Goal: Information Seeking & Learning: Check status

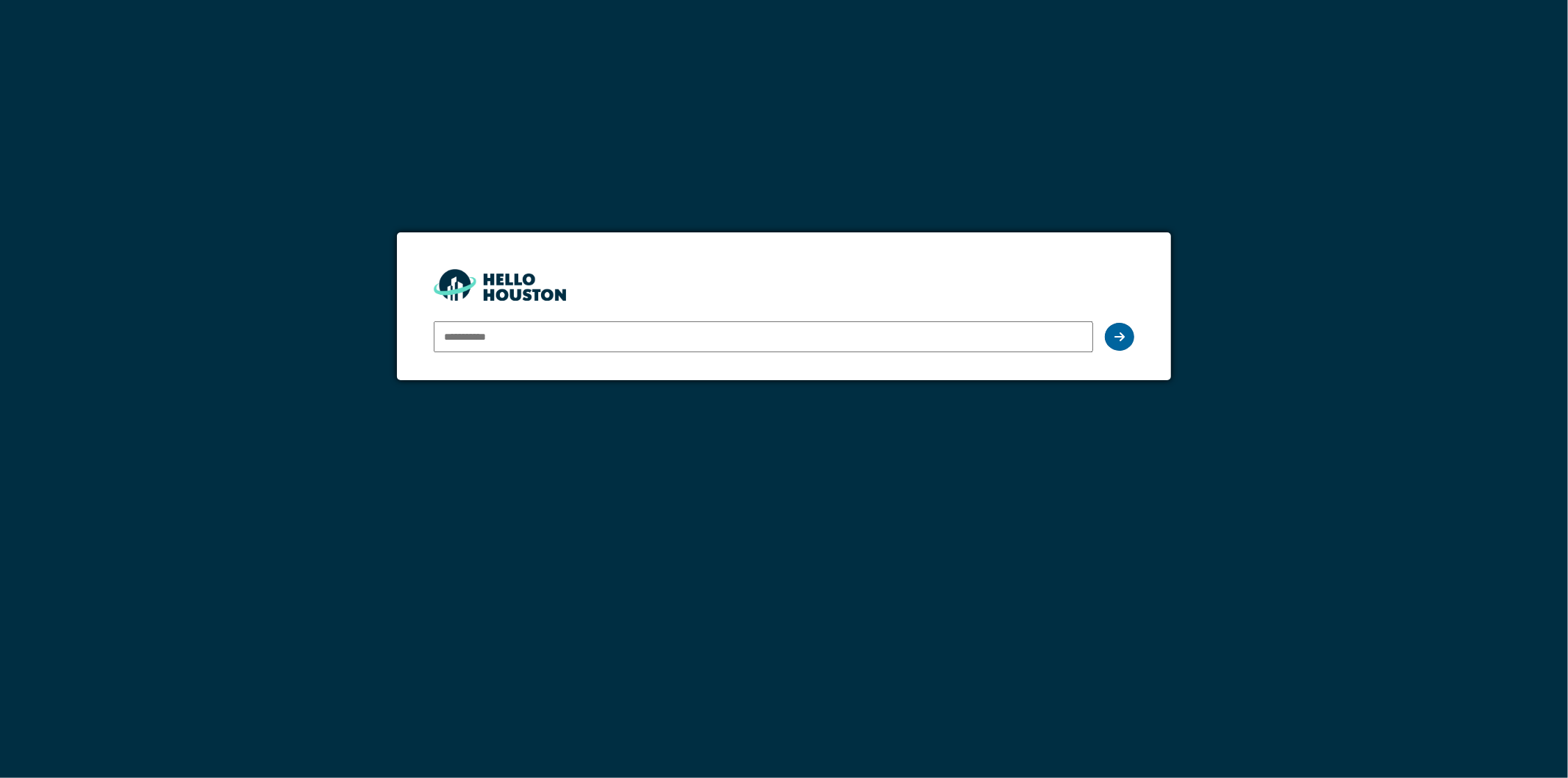
type input "**********"
click at [1113, 333] on div at bounding box center [1120, 337] width 29 height 28
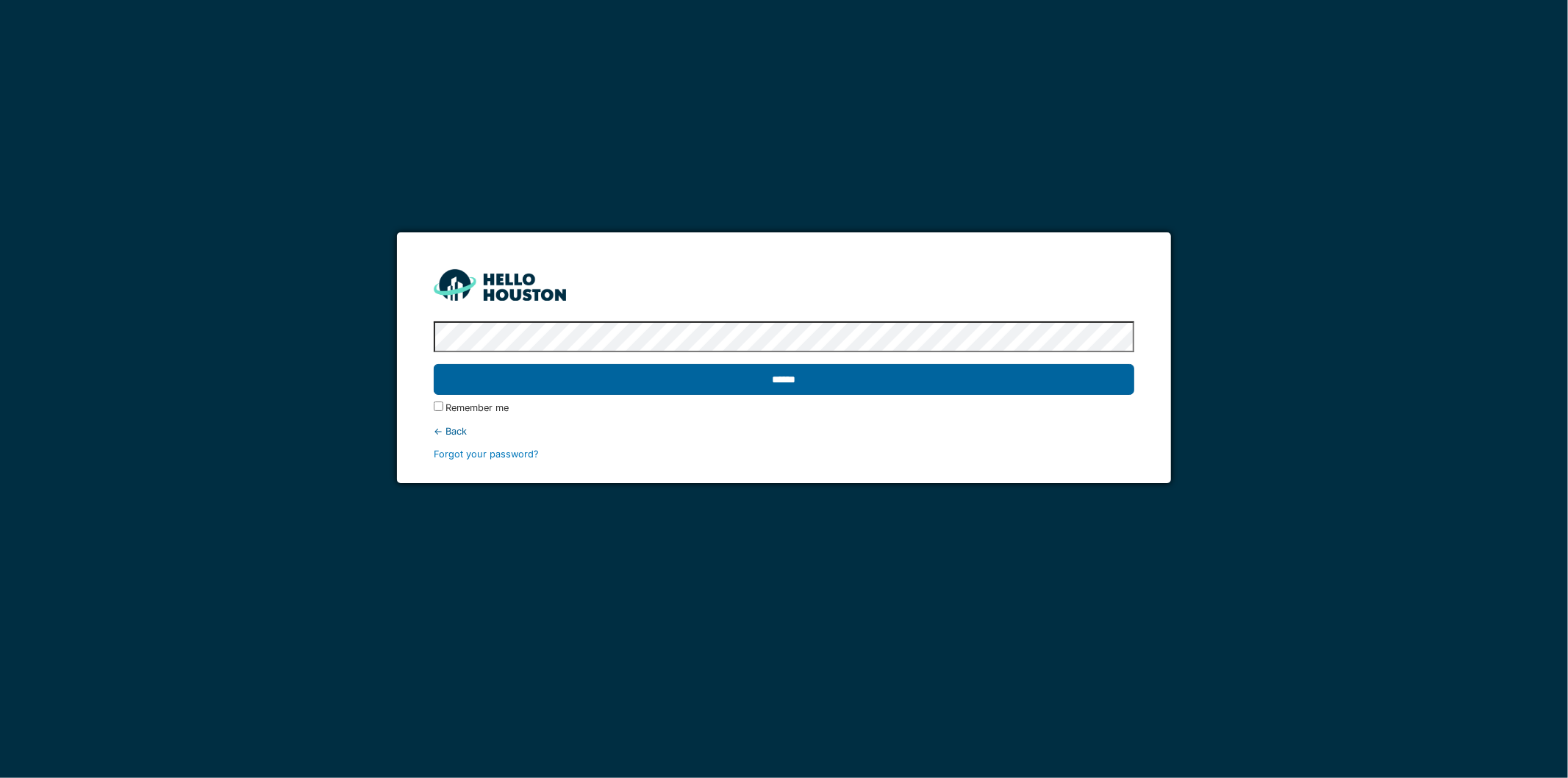
click at [835, 381] on input "******" at bounding box center [784, 380] width 701 height 31
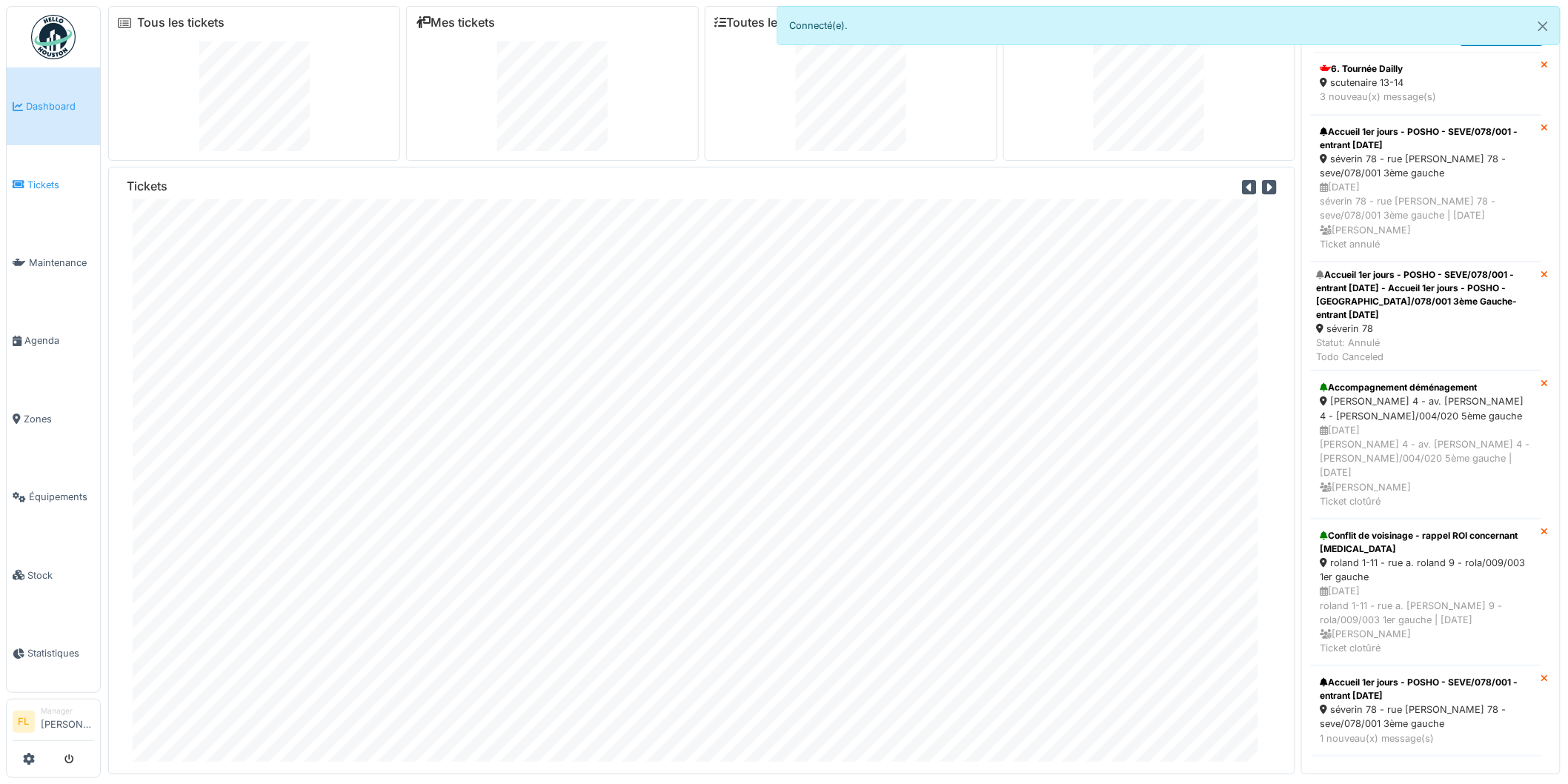
click at [37, 184] on span "Tickets" at bounding box center [61, 185] width 67 height 14
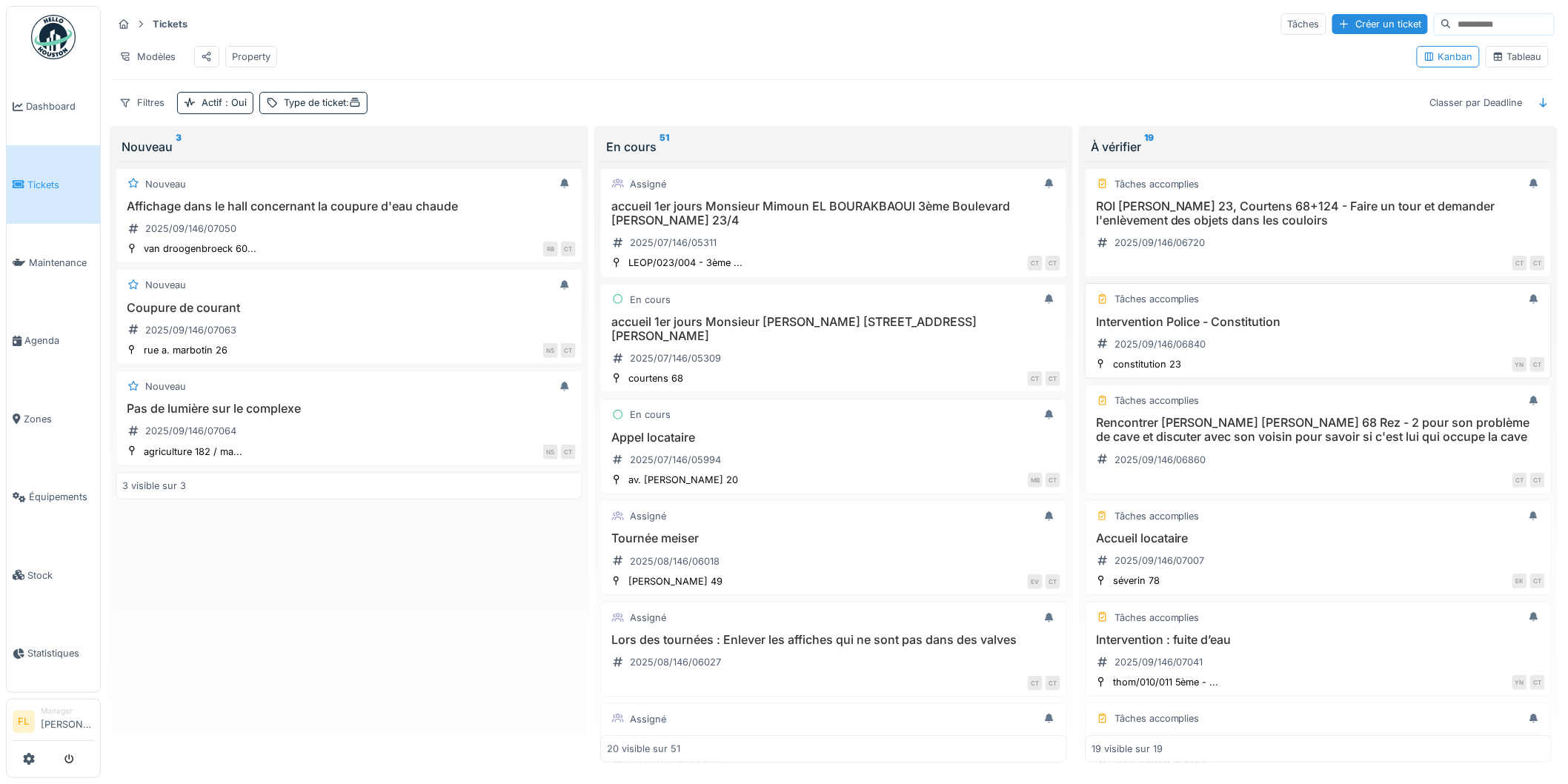
click at [1251, 344] on div "Intervention Police - Constitution 2025/09/146/06840" at bounding box center [1318, 336] width 453 height 42
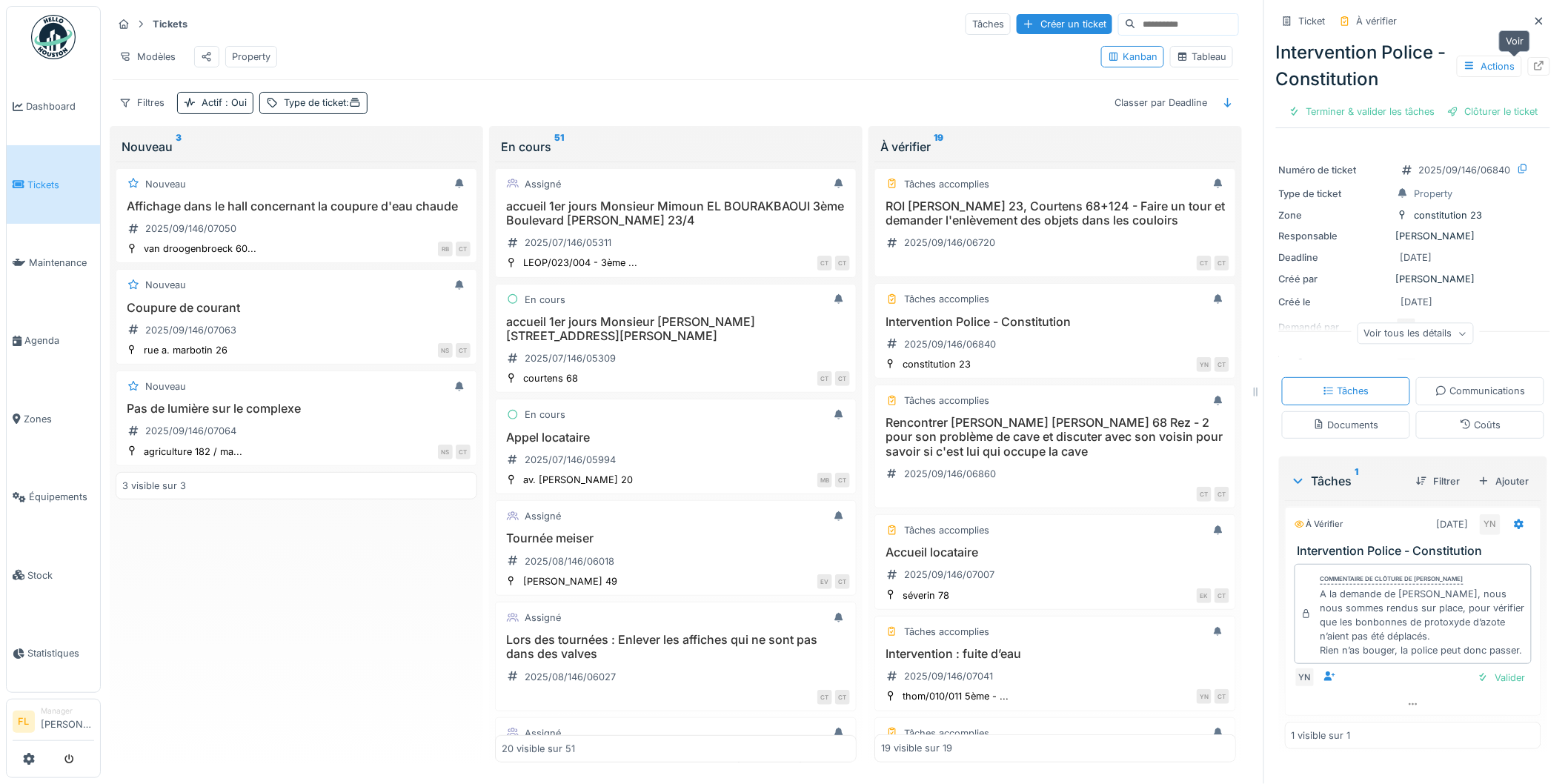
click at [1533, 59] on div at bounding box center [1539, 66] width 12 height 14
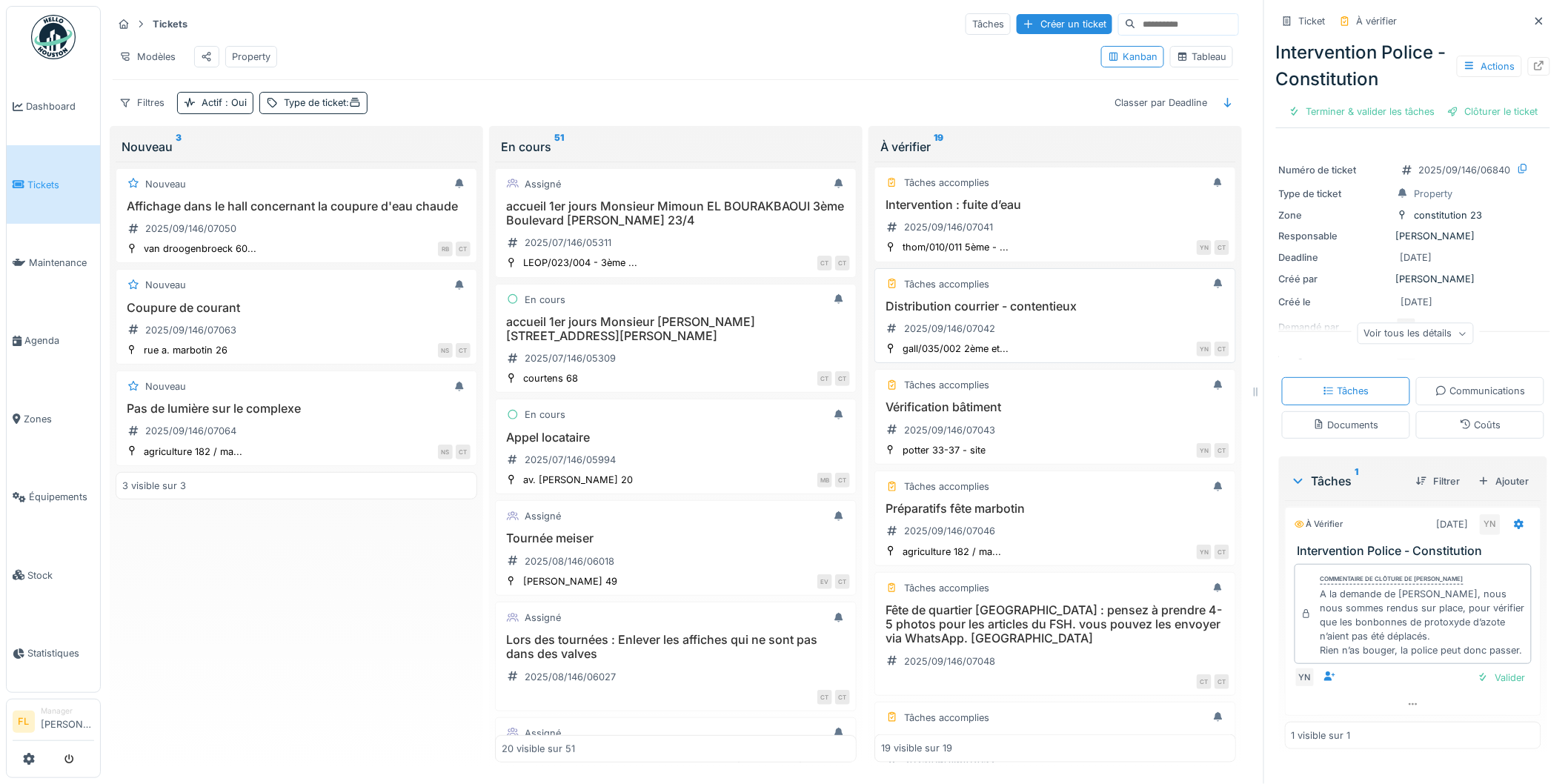
scroll to position [493, 0]
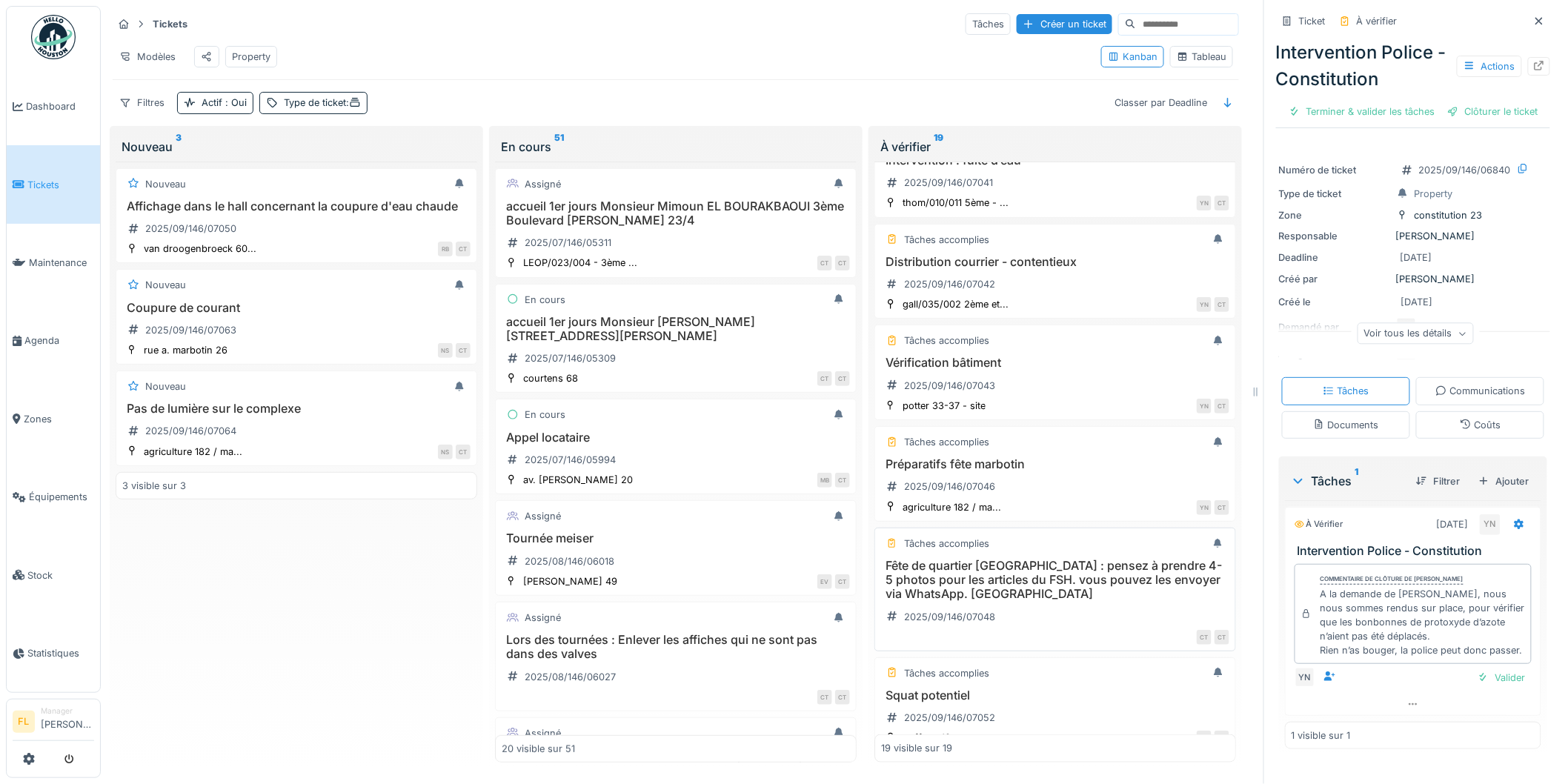
click at [1064, 593] on h3 "Fête de quartier Marbotin : pensez à prendre 4-5 photos pour les articles du FS…" at bounding box center [1055, 580] width 349 height 43
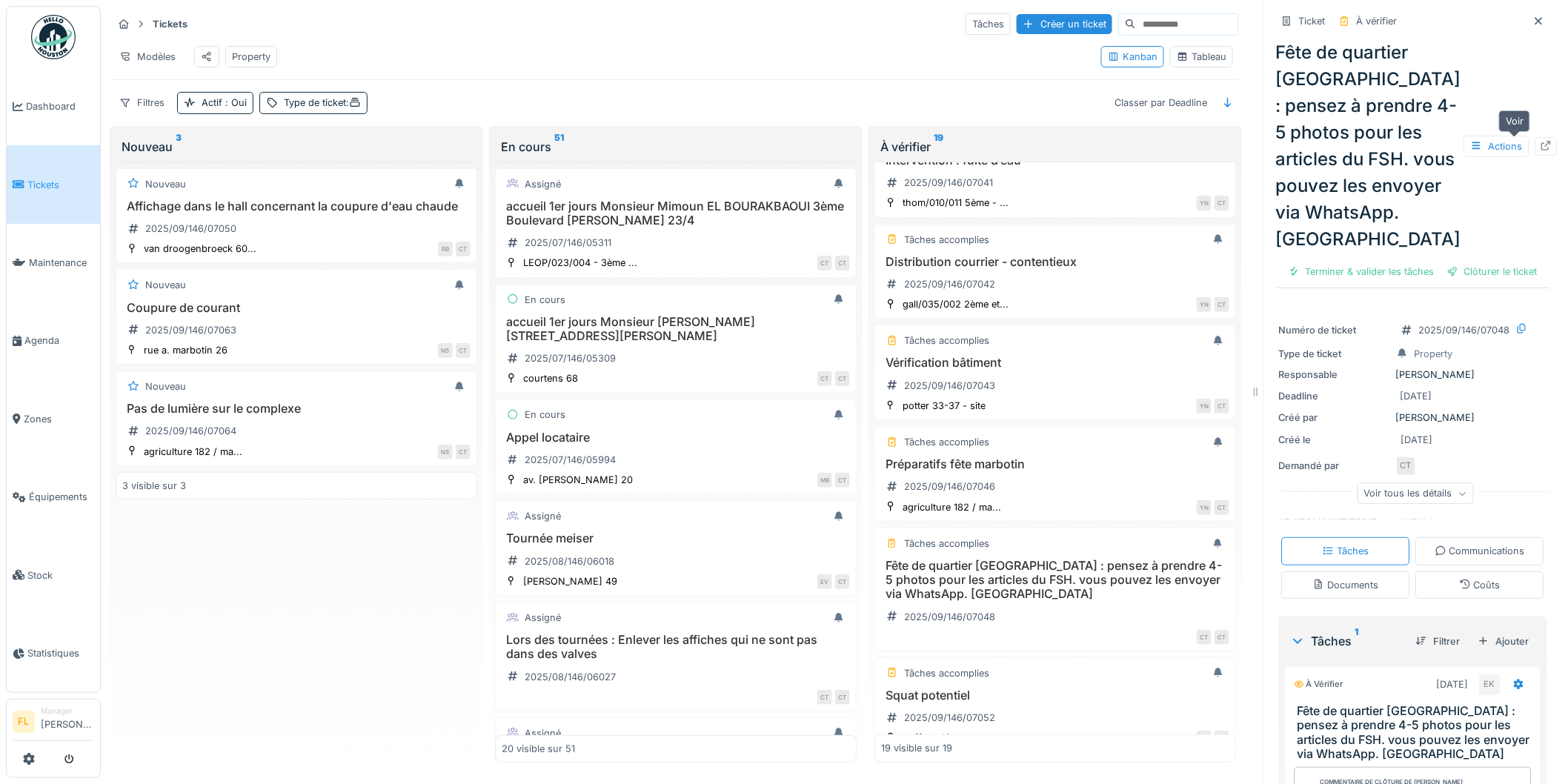
click at [1542, 149] on icon at bounding box center [1546, 145] width 10 height 10
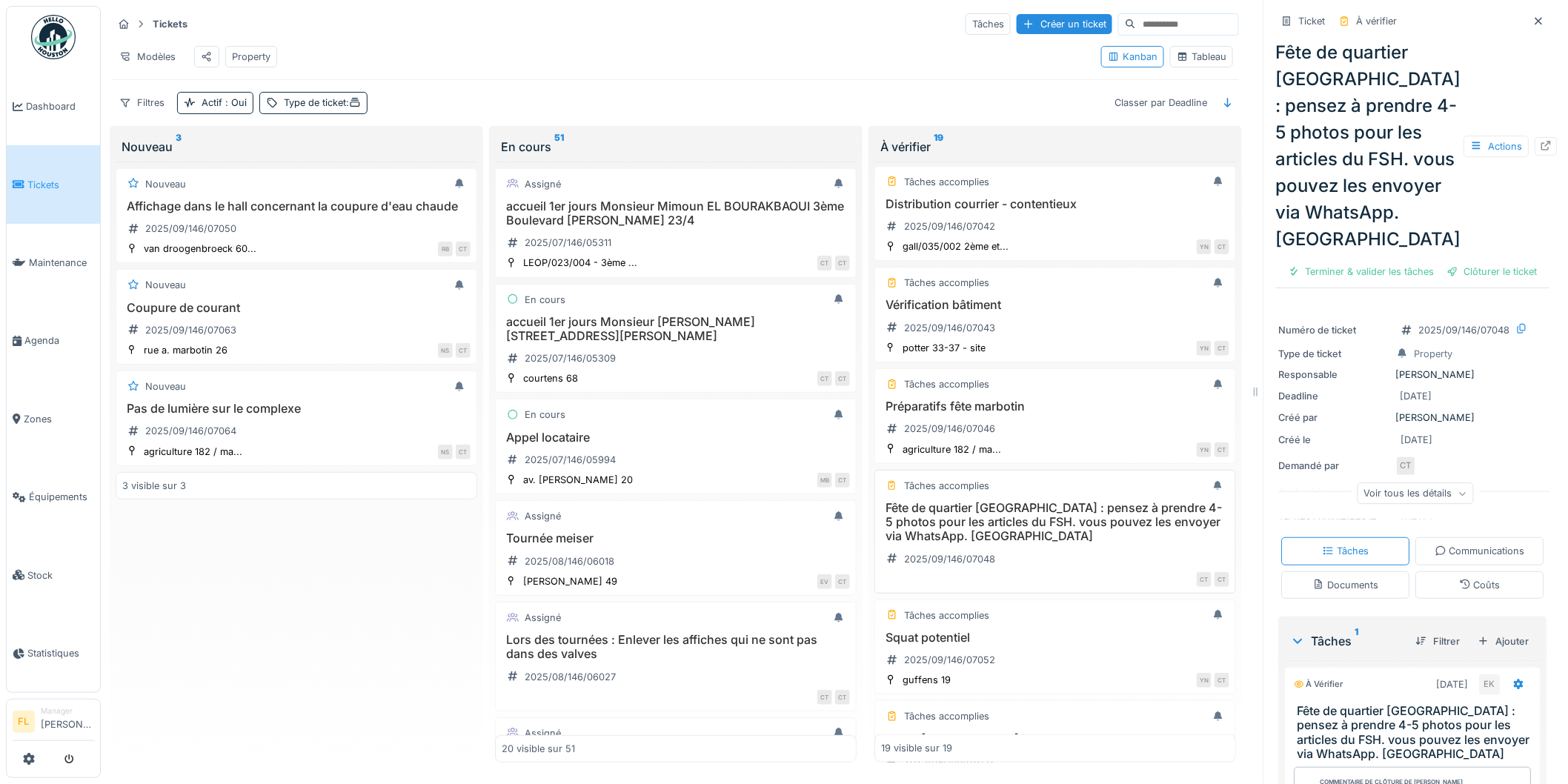
scroll to position [576, 0]
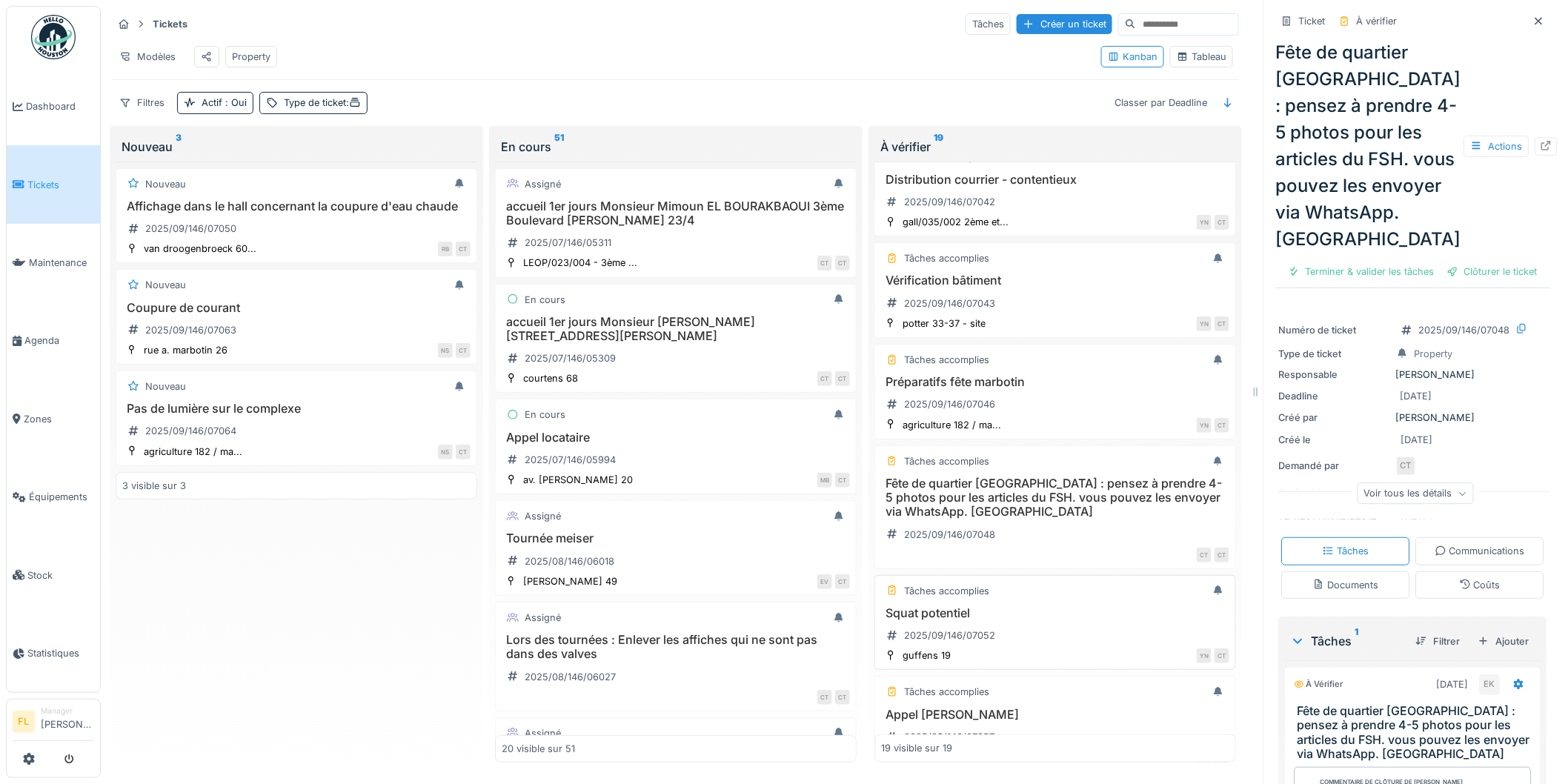
click at [1013, 639] on div "Squat potentiel 2025/09/146/07052" at bounding box center [1055, 627] width 349 height 42
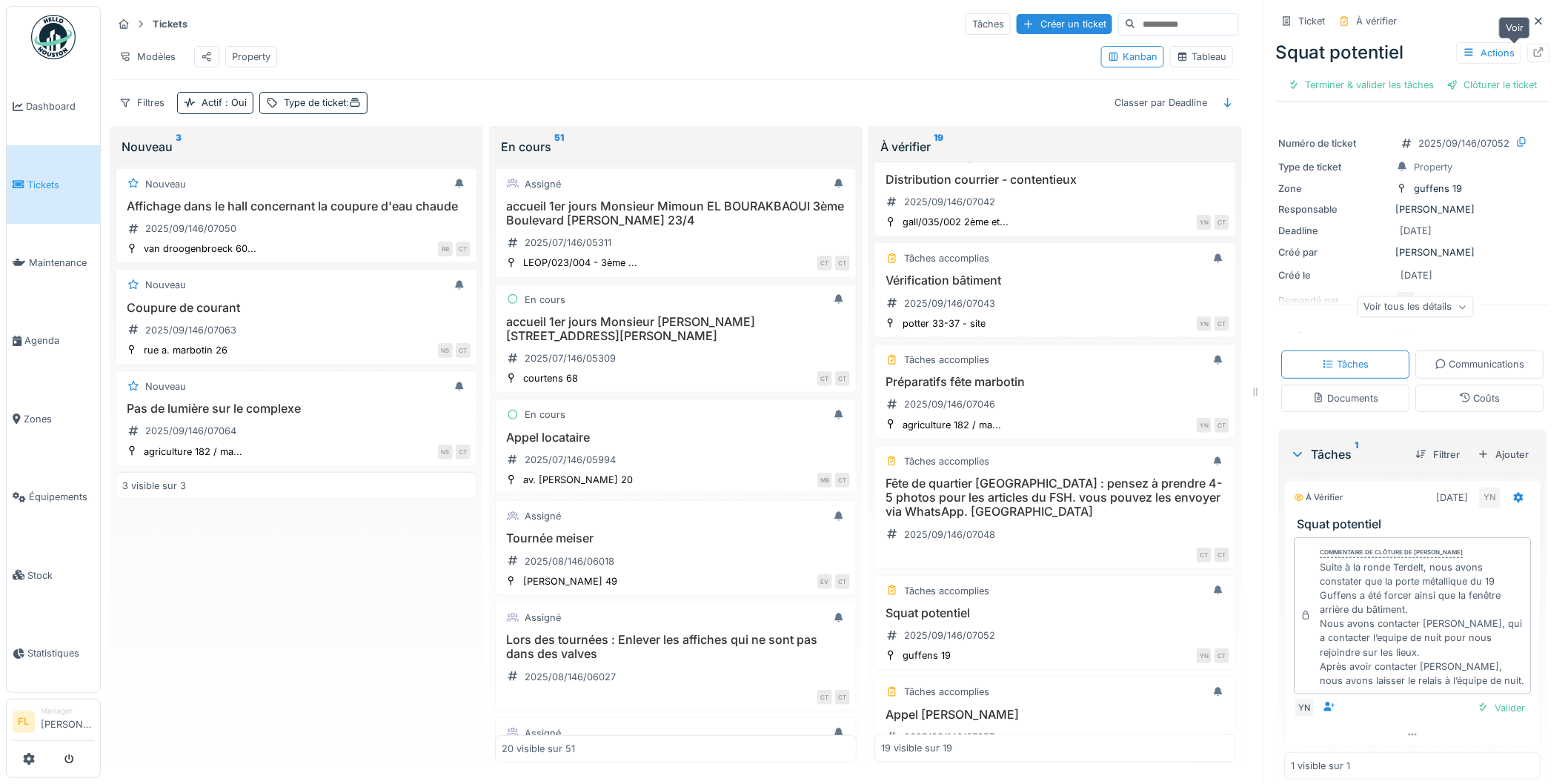
click at [1535, 48] on icon at bounding box center [1539, 52] width 10 height 10
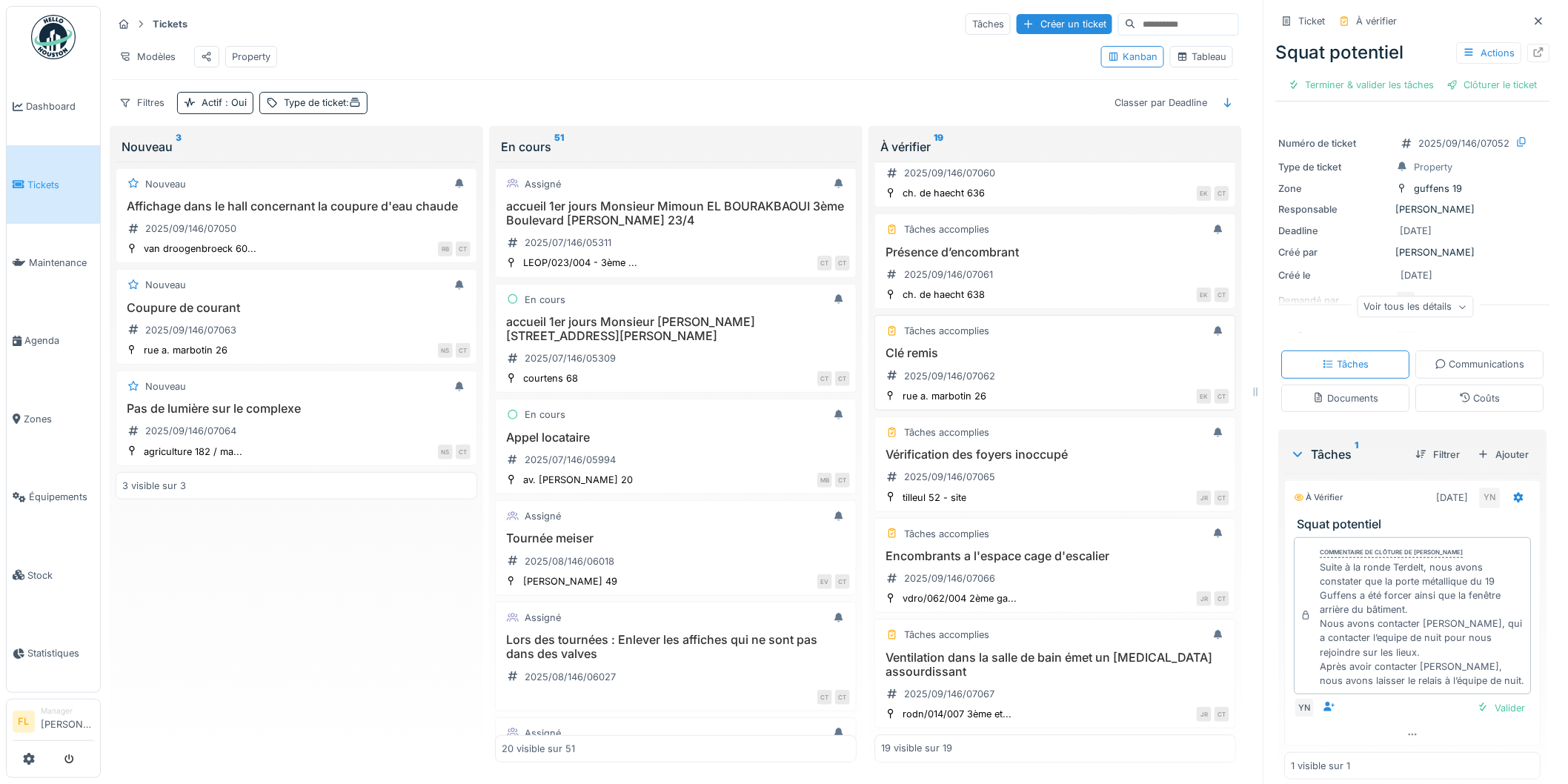
scroll to position [1469, 0]
click at [1056, 460] on h3 "Vérification des foyers inoccupé" at bounding box center [1055, 455] width 349 height 14
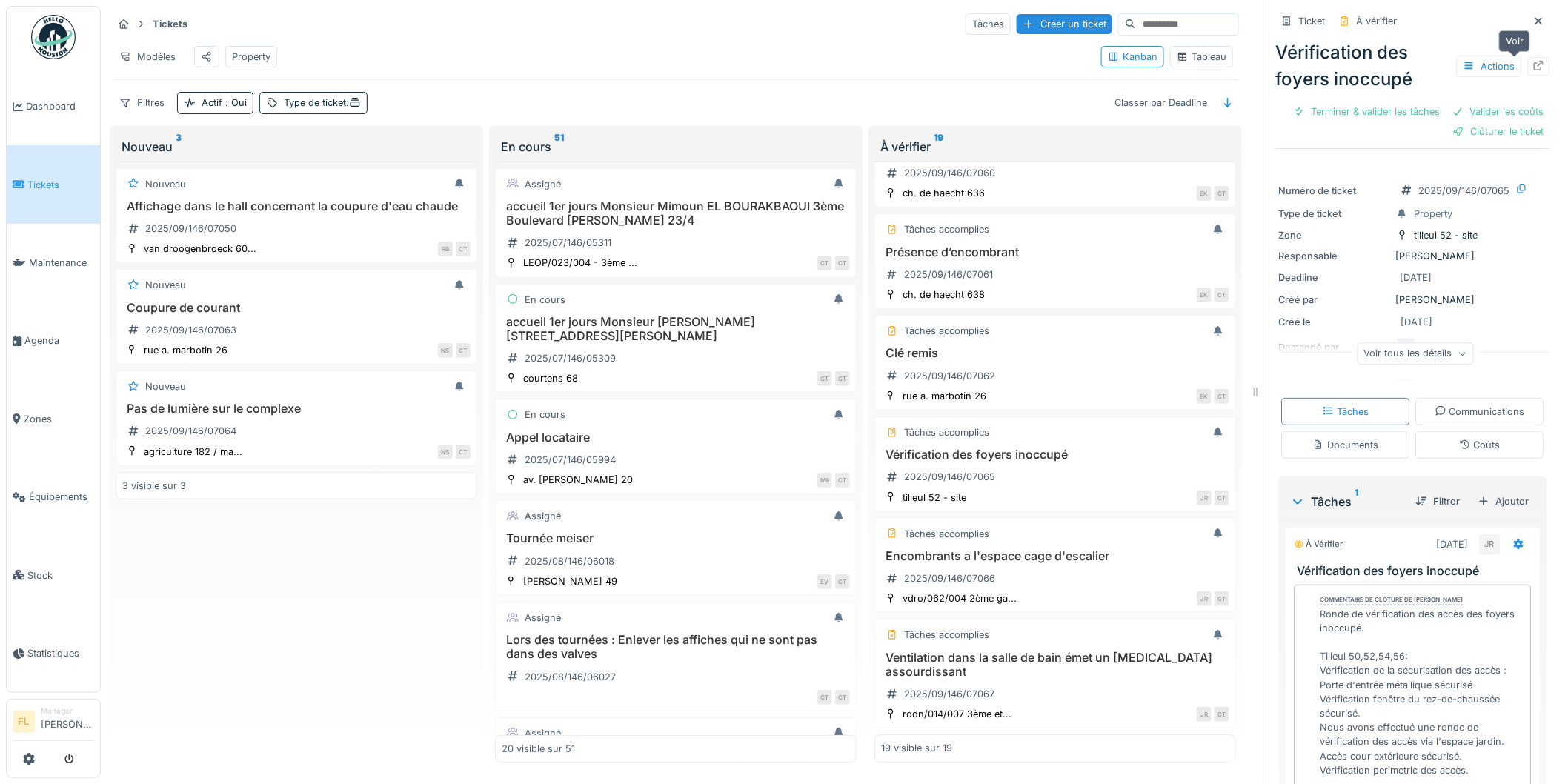
click at [1533, 67] on icon at bounding box center [1539, 65] width 12 height 10
click at [393, 677] on div "Nouveau Affichage dans le hall concernant la coupure d'eau chaude 2025/09/146/0…" at bounding box center [297, 462] width 362 height 601
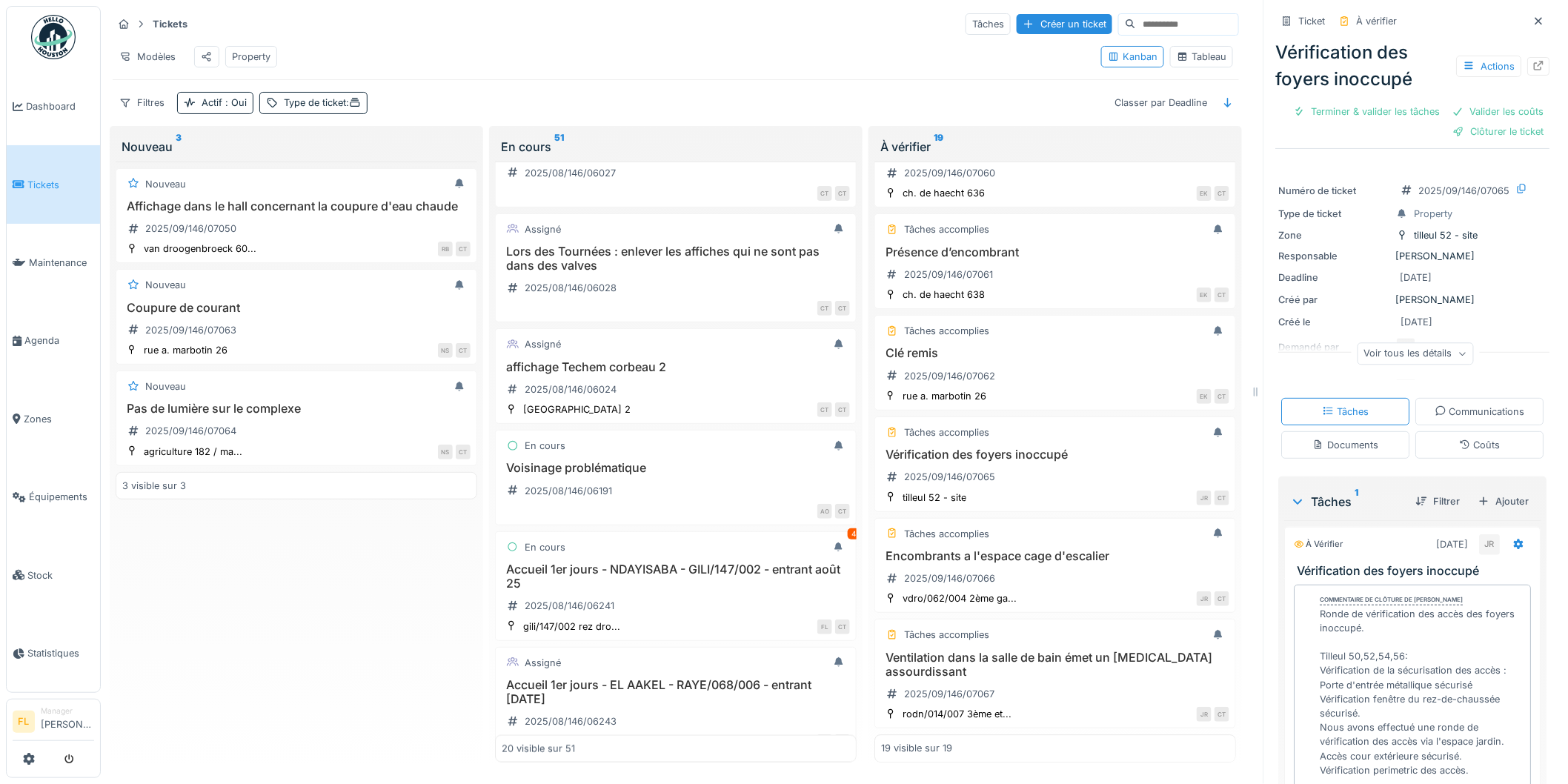
click at [1228, 559] on div "À vérifier 19 Tâches accomplies ROI Léopold III 23, Courtens 68+124 - Faire un …" at bounding box center [1055, 447] width 374 height 642
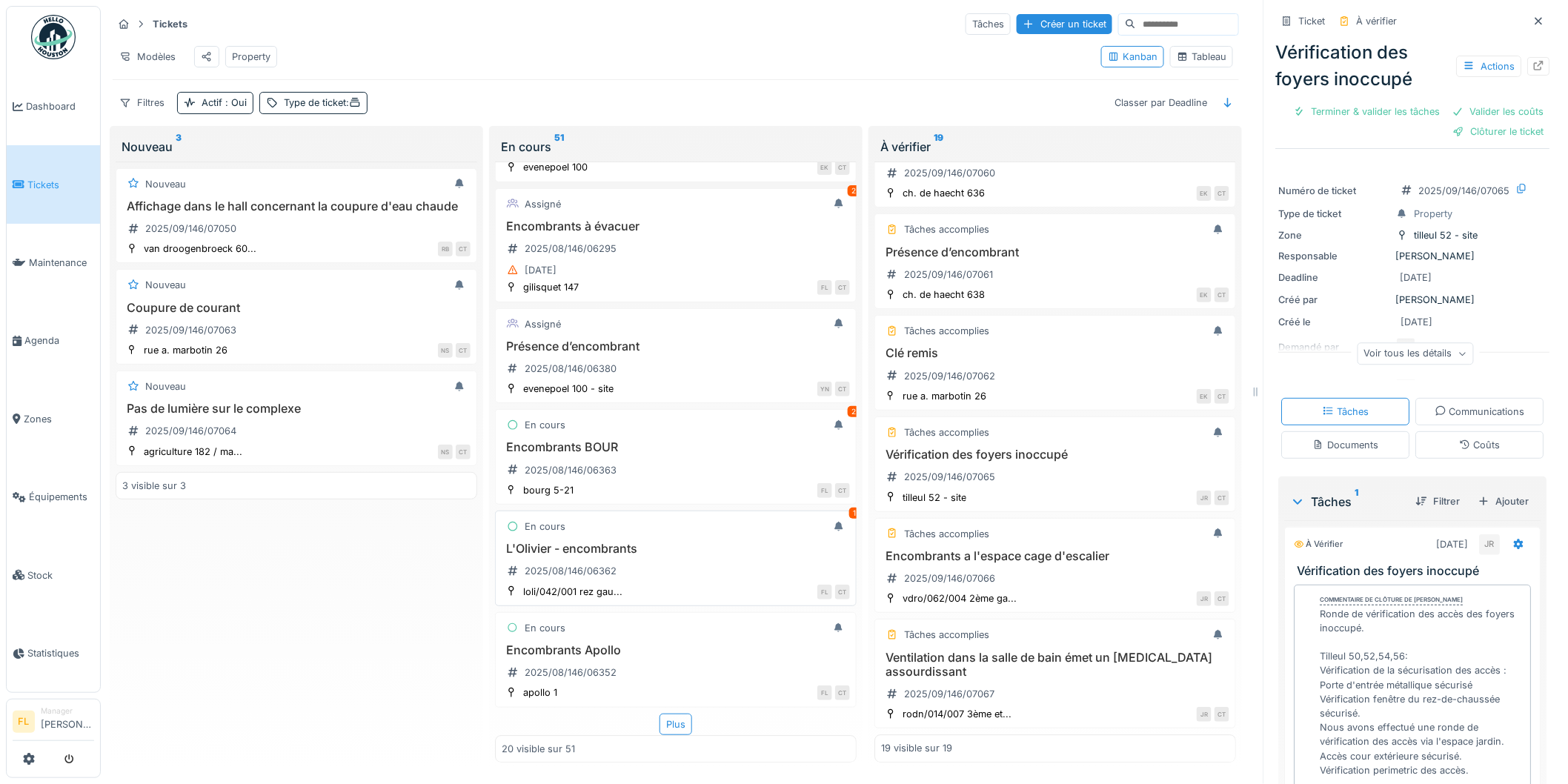
scroll to position [1638, 0]
click at [668, 714] on div "Plus" at bounding box center [676, 724] width 33 height 22
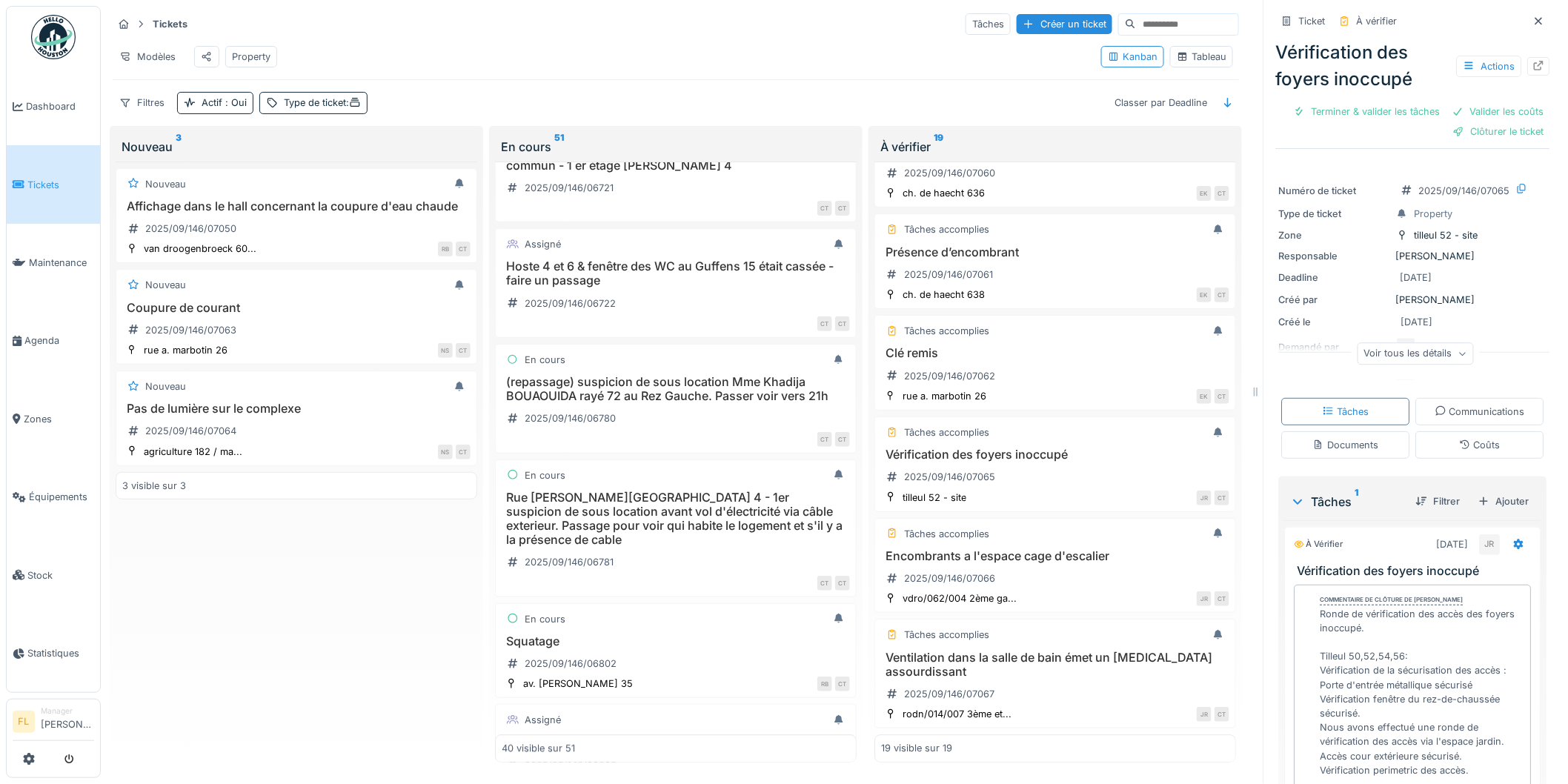
scroll to position [3780, 0]
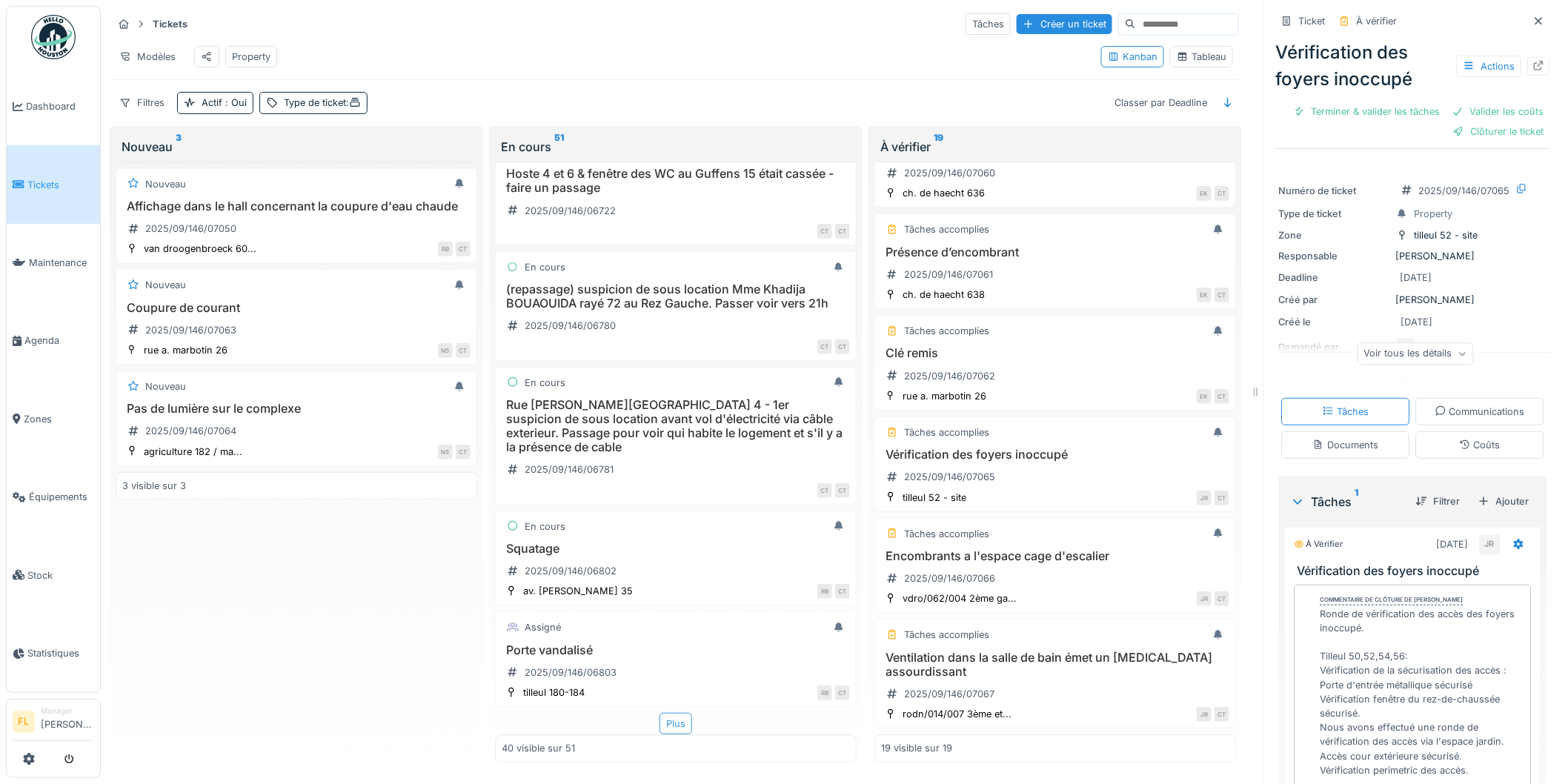
click at [665, 713] on div "Plus" at bounding box center [676, 723] width 33 height 22
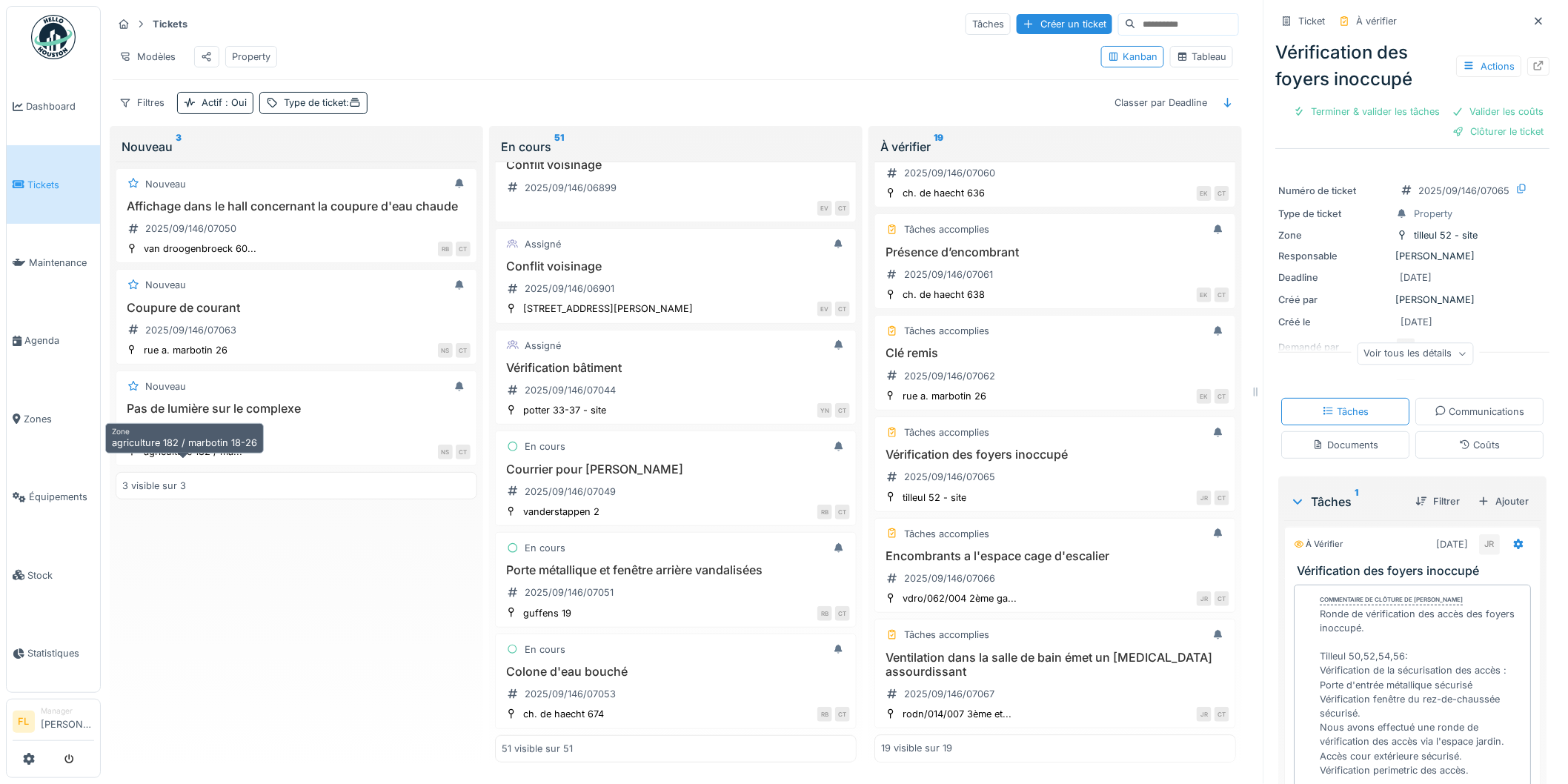
scroll to position [0, 0]
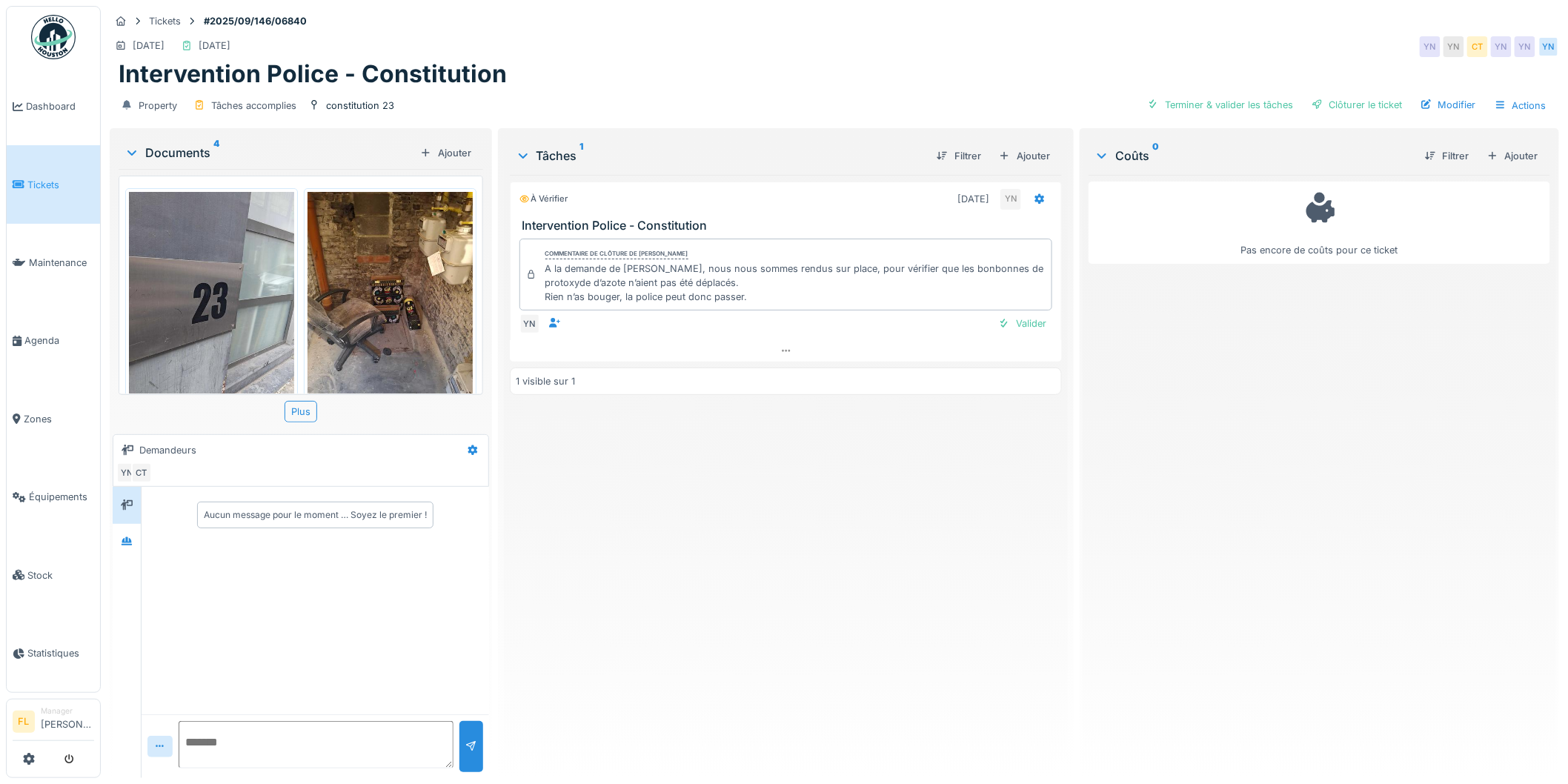
click at [356, 294] on img at bounding box center [390, 302] width 165 height 220
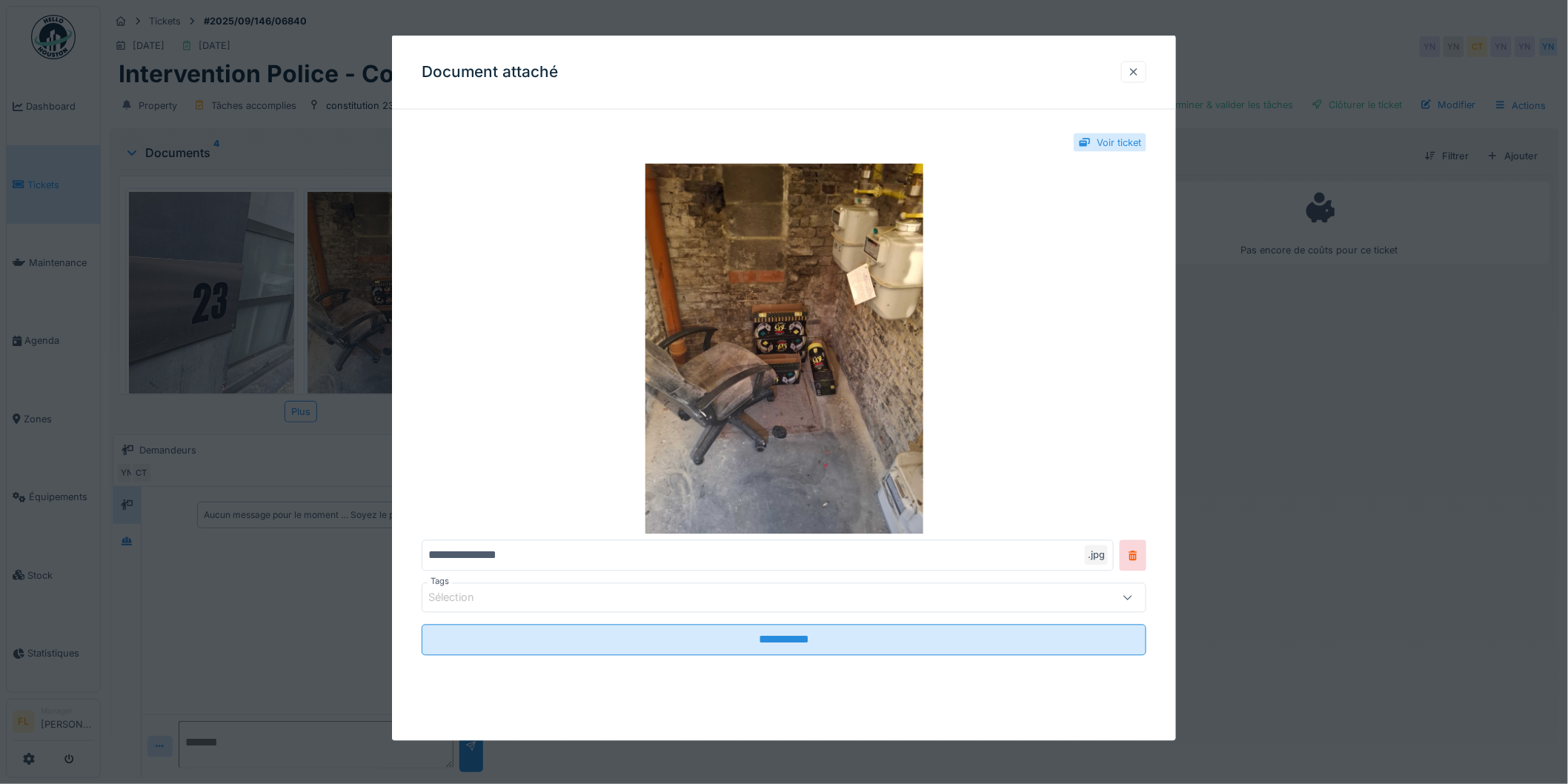
click at [1140, 67] on div at bounding box center [1134, 72] width 12 height 14
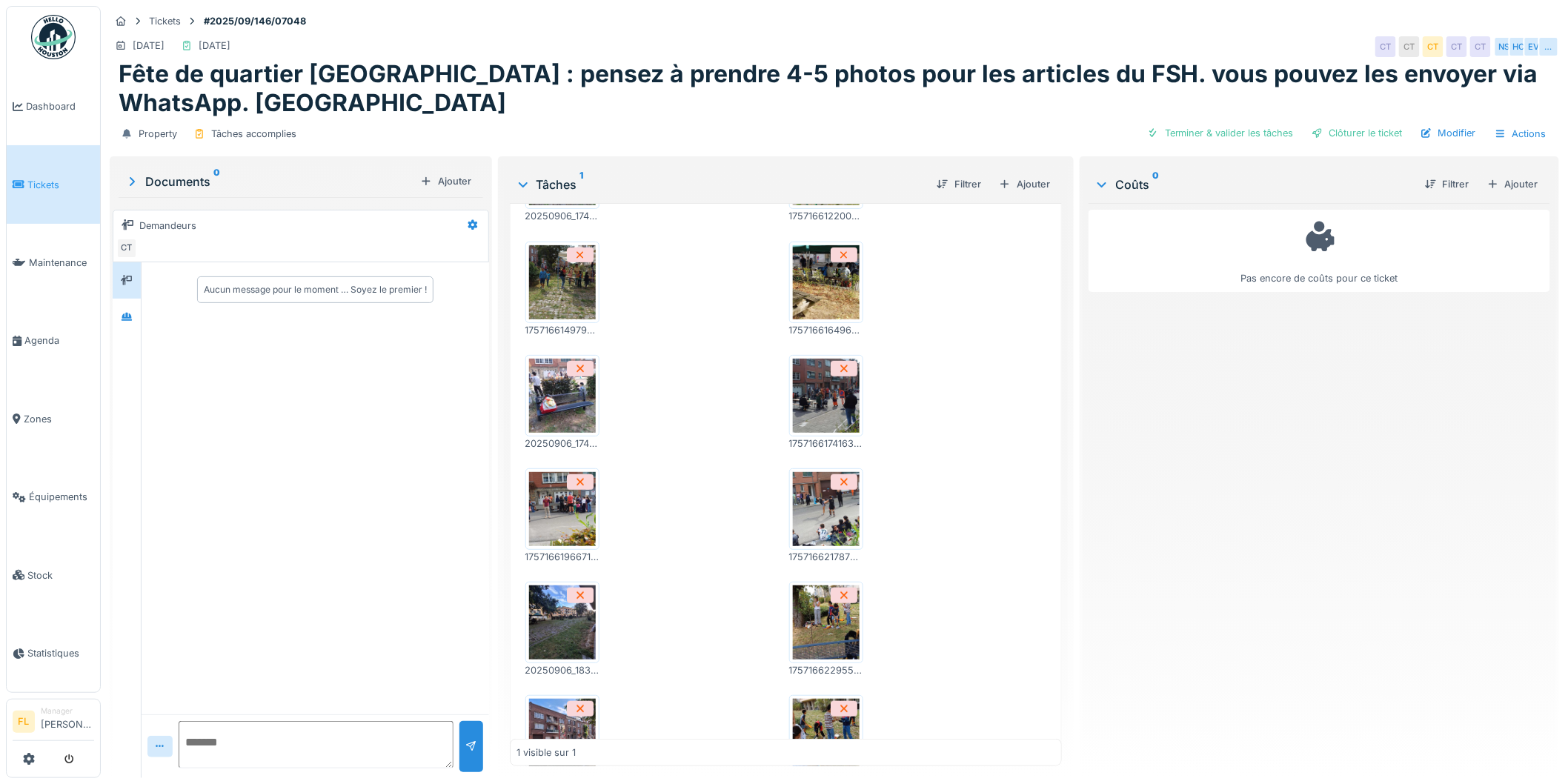
scroll to position [247, 0]
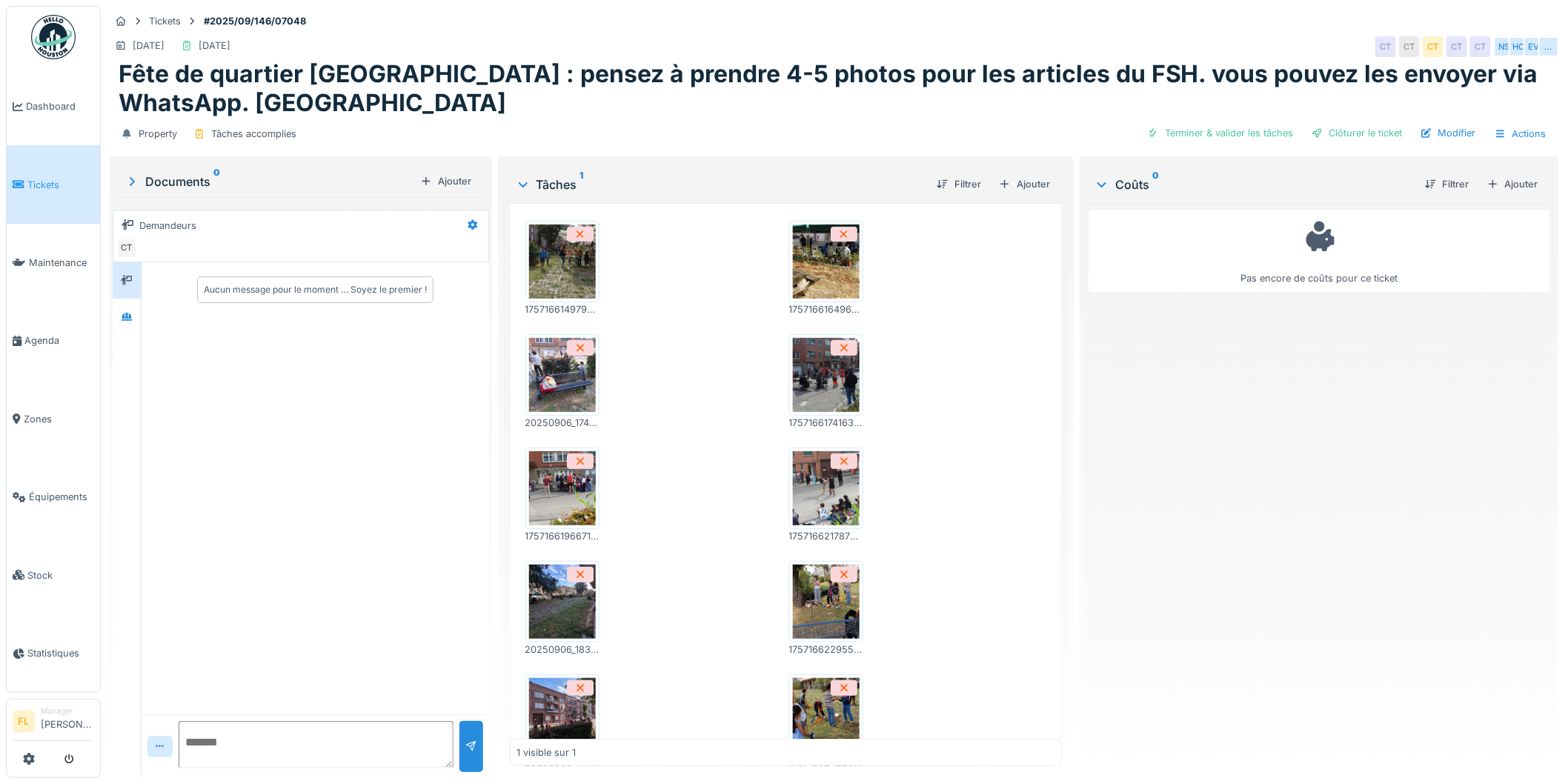
click at [803, 504] on img at bounding box center [826, 488] width 67 height 74
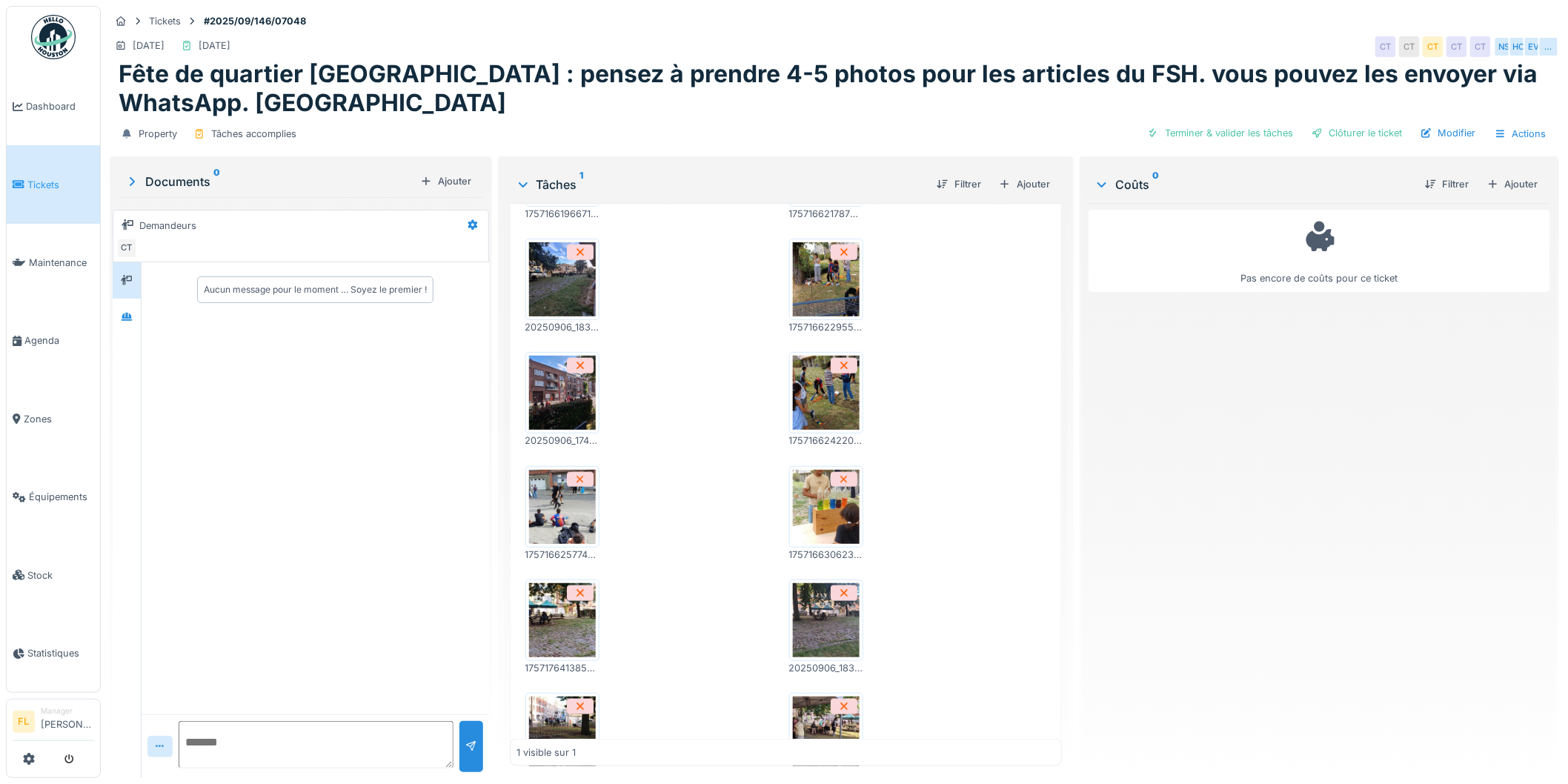
scroll to position [576, 0]
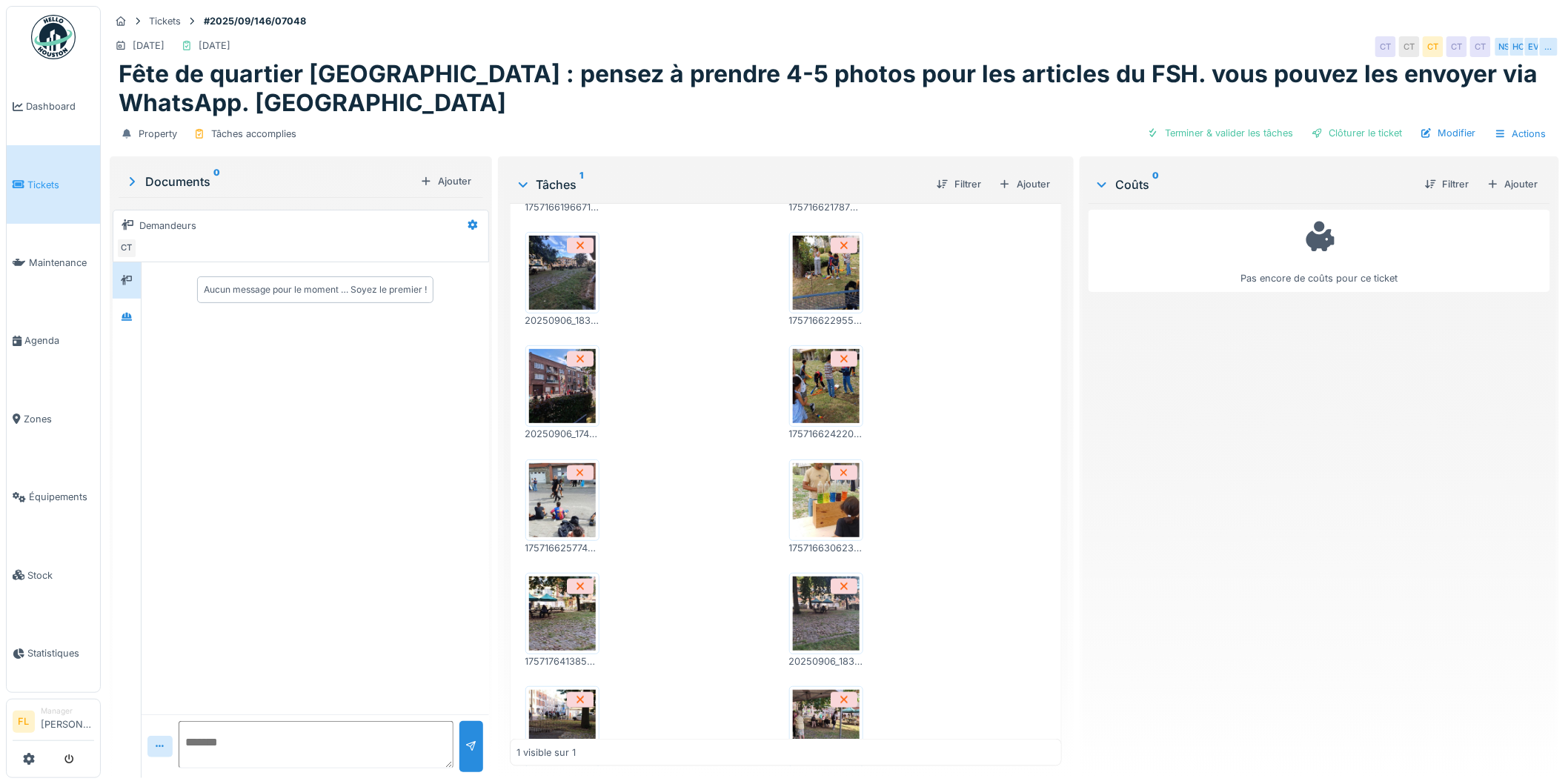
click at [544, 492] on img at bounding box center [562, 500] width 67 height 74
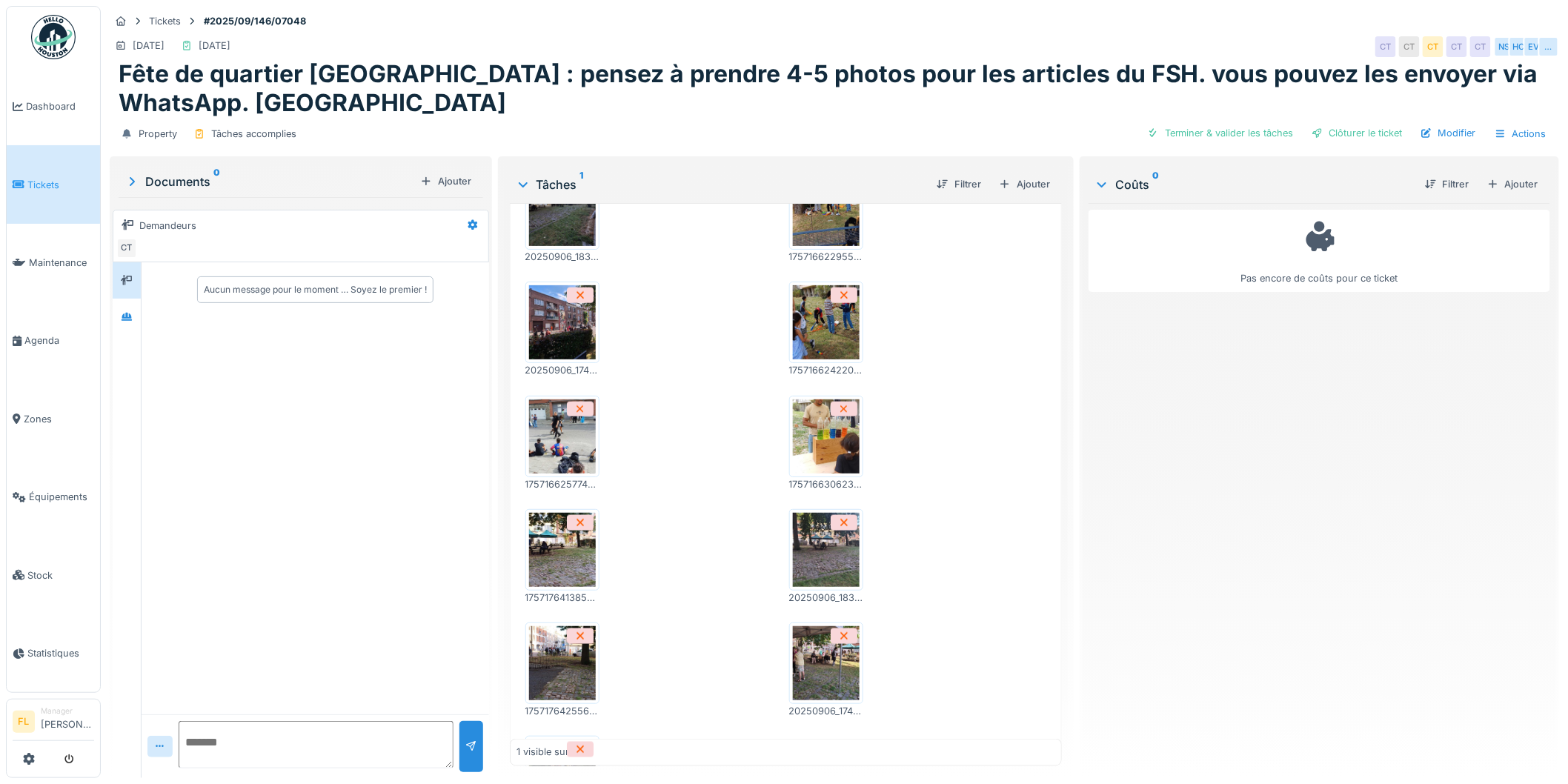
scroll to position [803, 0]
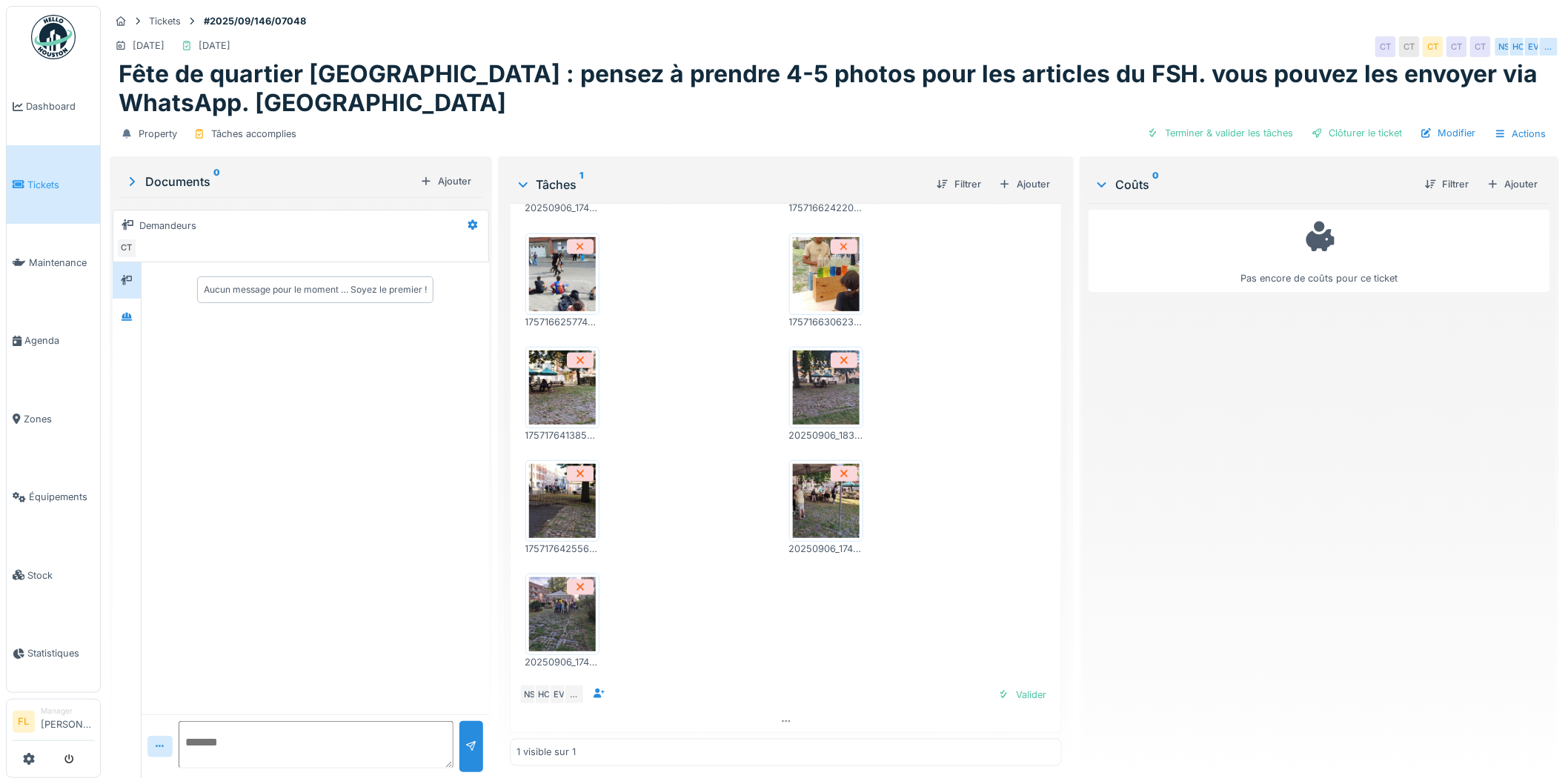
click at [529, 620] on img at bounding box center [562, 614] width 67 height 74
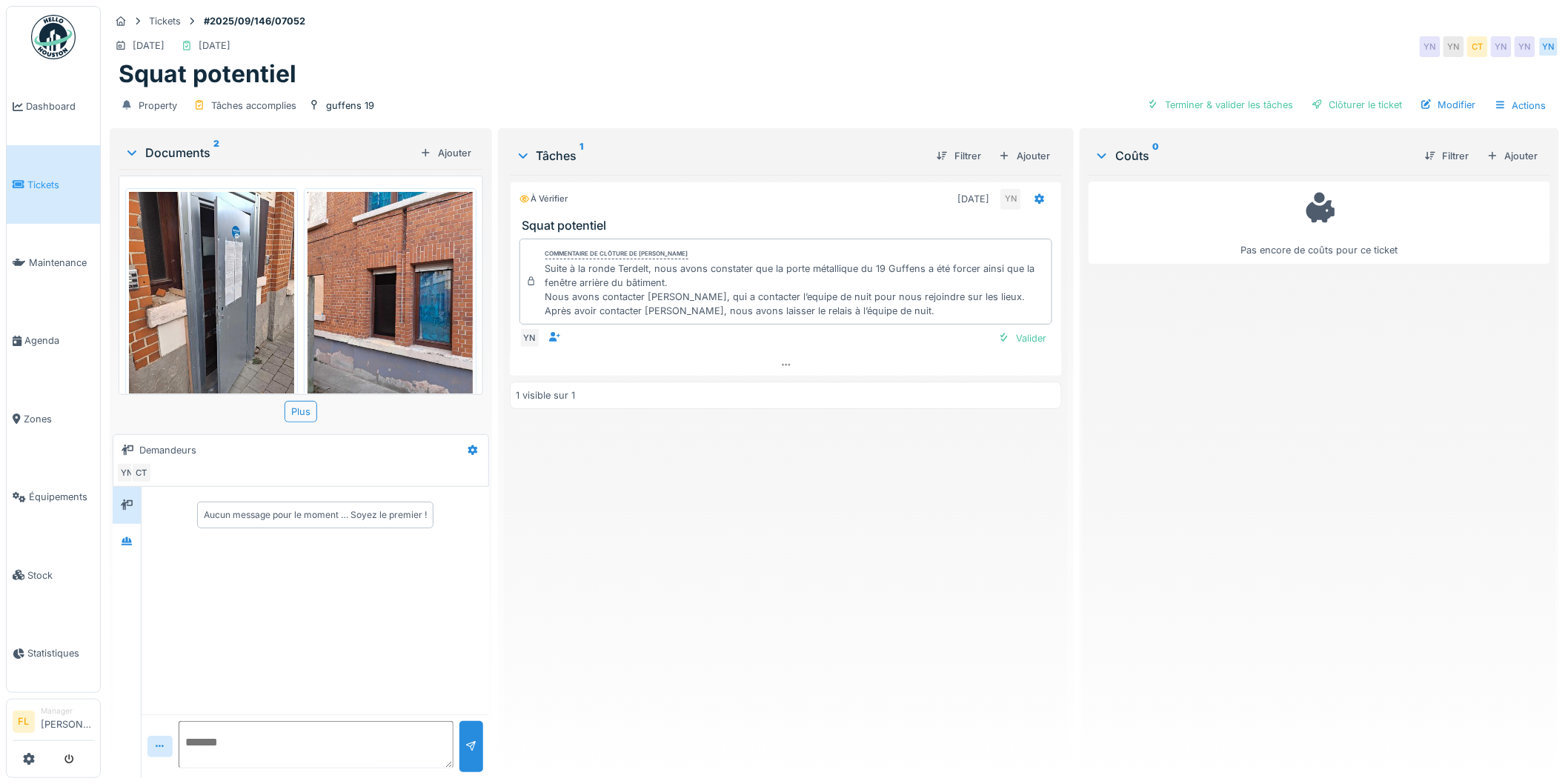
click at [369, 309] on img at bounding box center [390, 302] width 165 height 220
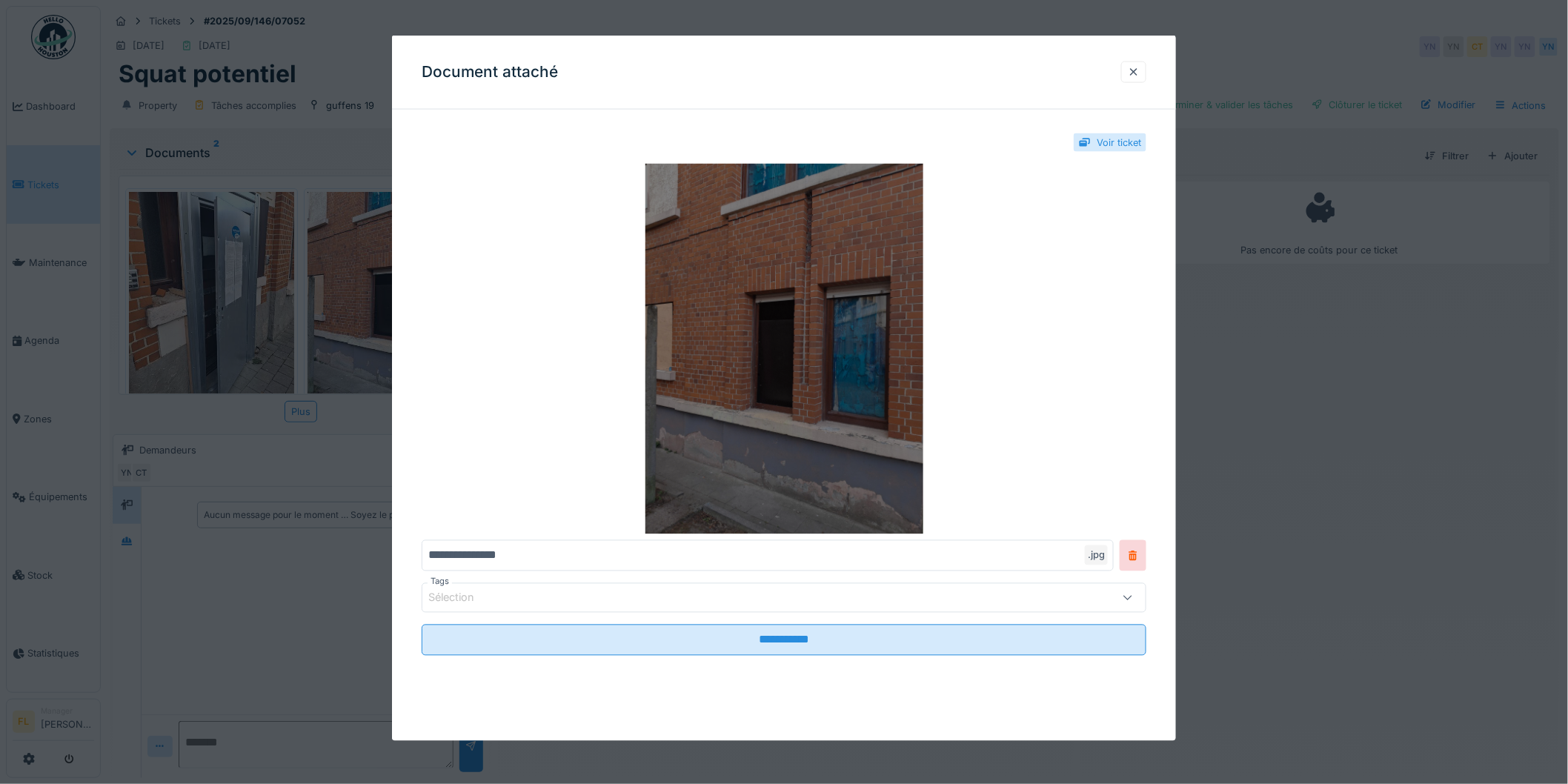
click at [806, 372] on img at bounding box center [784, 349] width 725 height 371
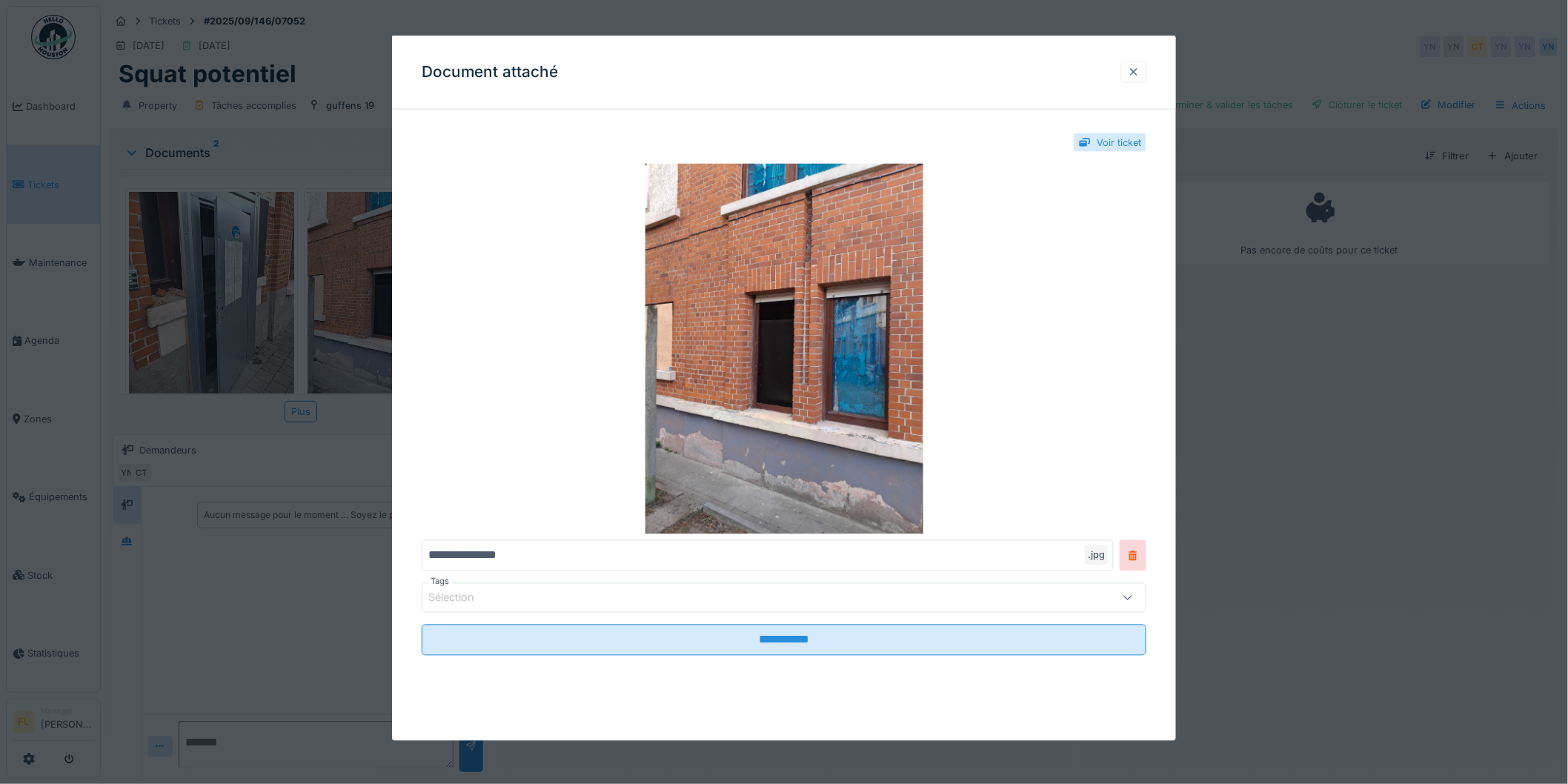
drag, startPoint x: 1140, startPoint y: 63, endPoint x: 1116, endPoint y: 100, distance: 44.1
click at [1139, 69] on div at bounding box center [1134, 72] width 25 height 22
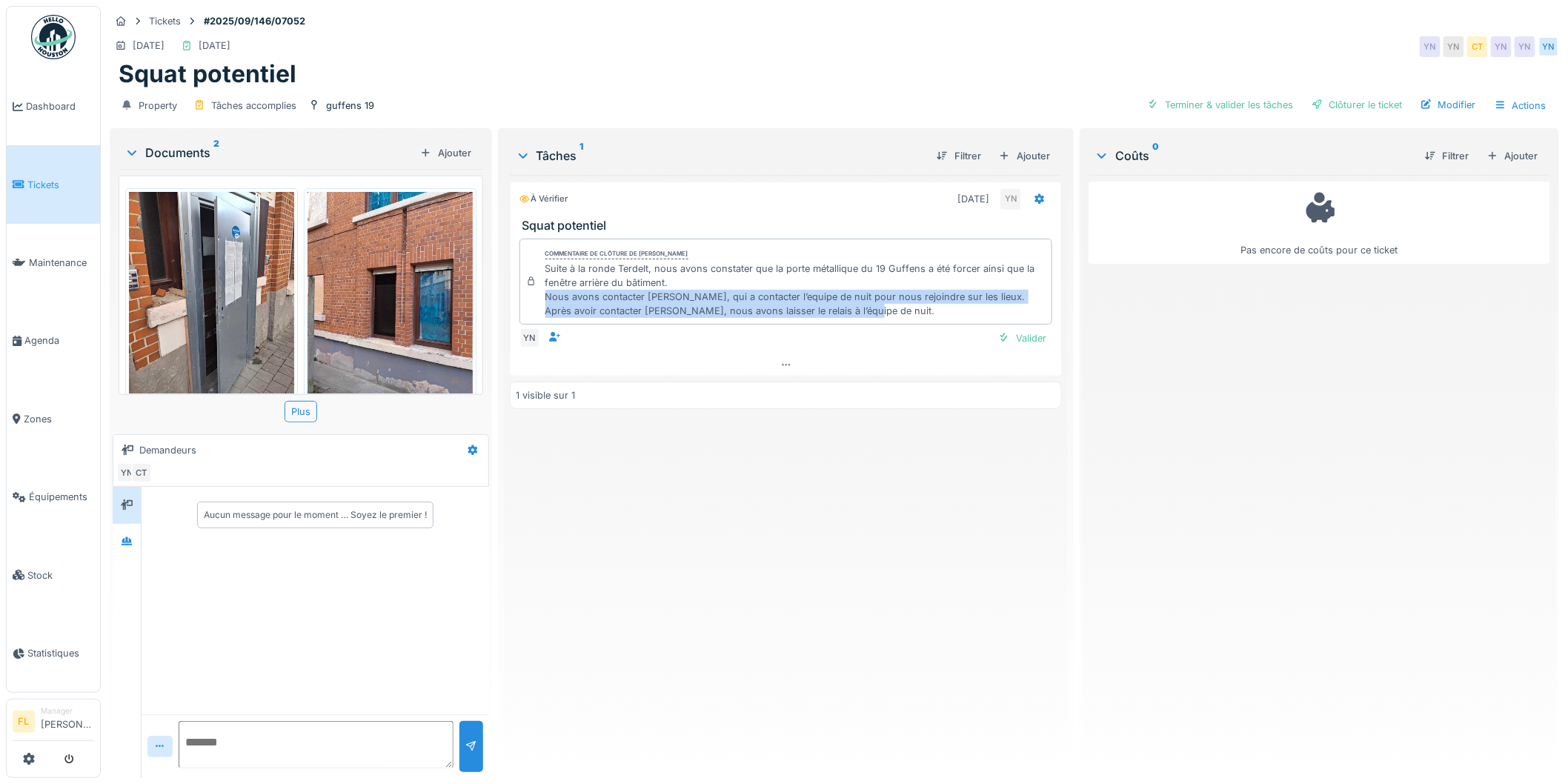
drag, startPoint x: 537, startPoint y: 294, endPoint x: 887, endPoint y: 323, distance: 351.2
click at [887, 323] on div "Commentaire de clôture de Yves Ndikumana Suite à la ronde Terdelt, nous avons c…" at bounding box center [785, 282] width 533 height 86
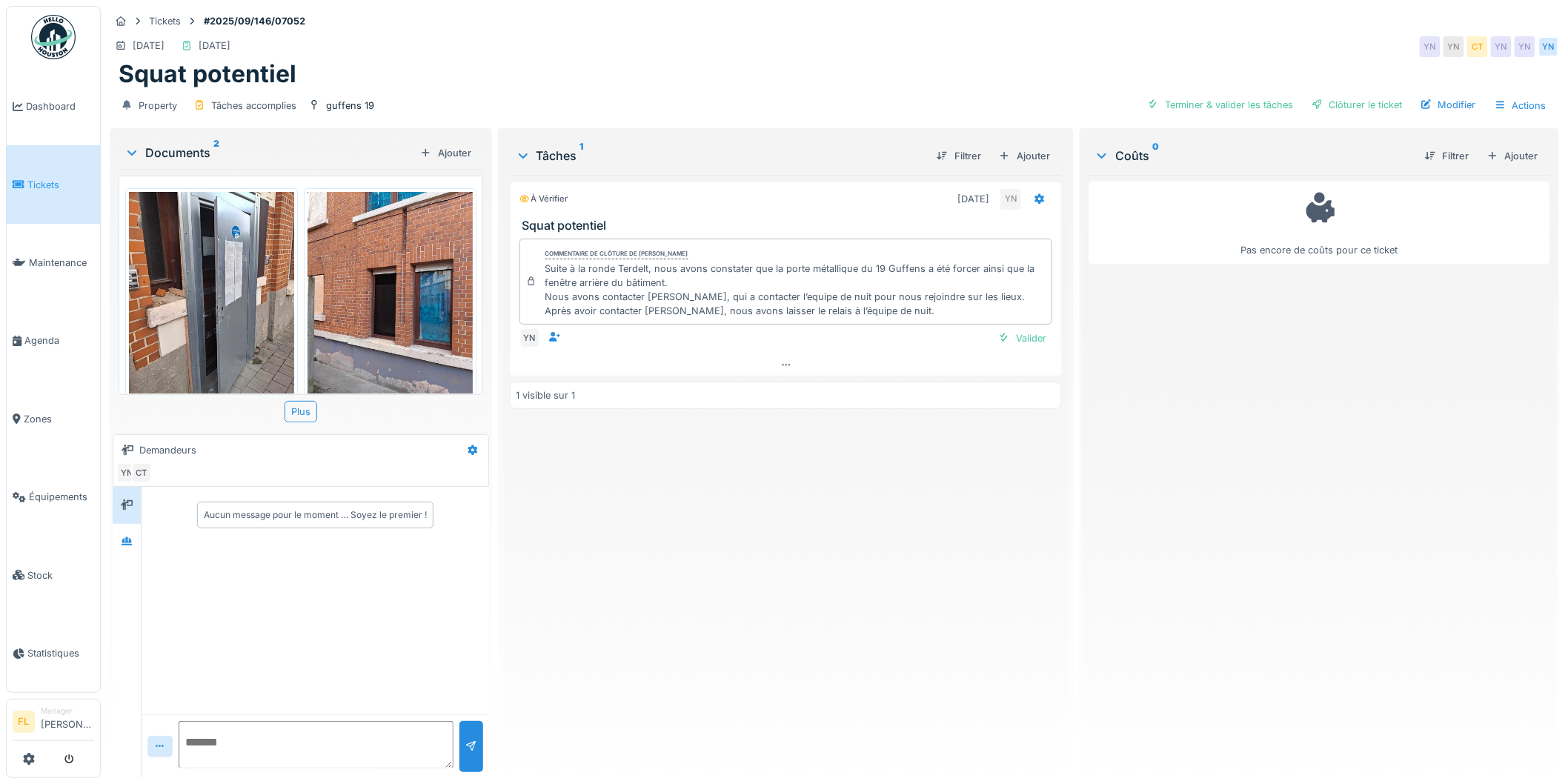
click at [895, 312] on div "Suite à la ronde Terdelt, nous avons constater que la porte métallique du 19 Gu…" at bounding box center [795, 290] width 501 height 57
click at [203, 287] on img at bounding box center [211, 302] width 165 height 220
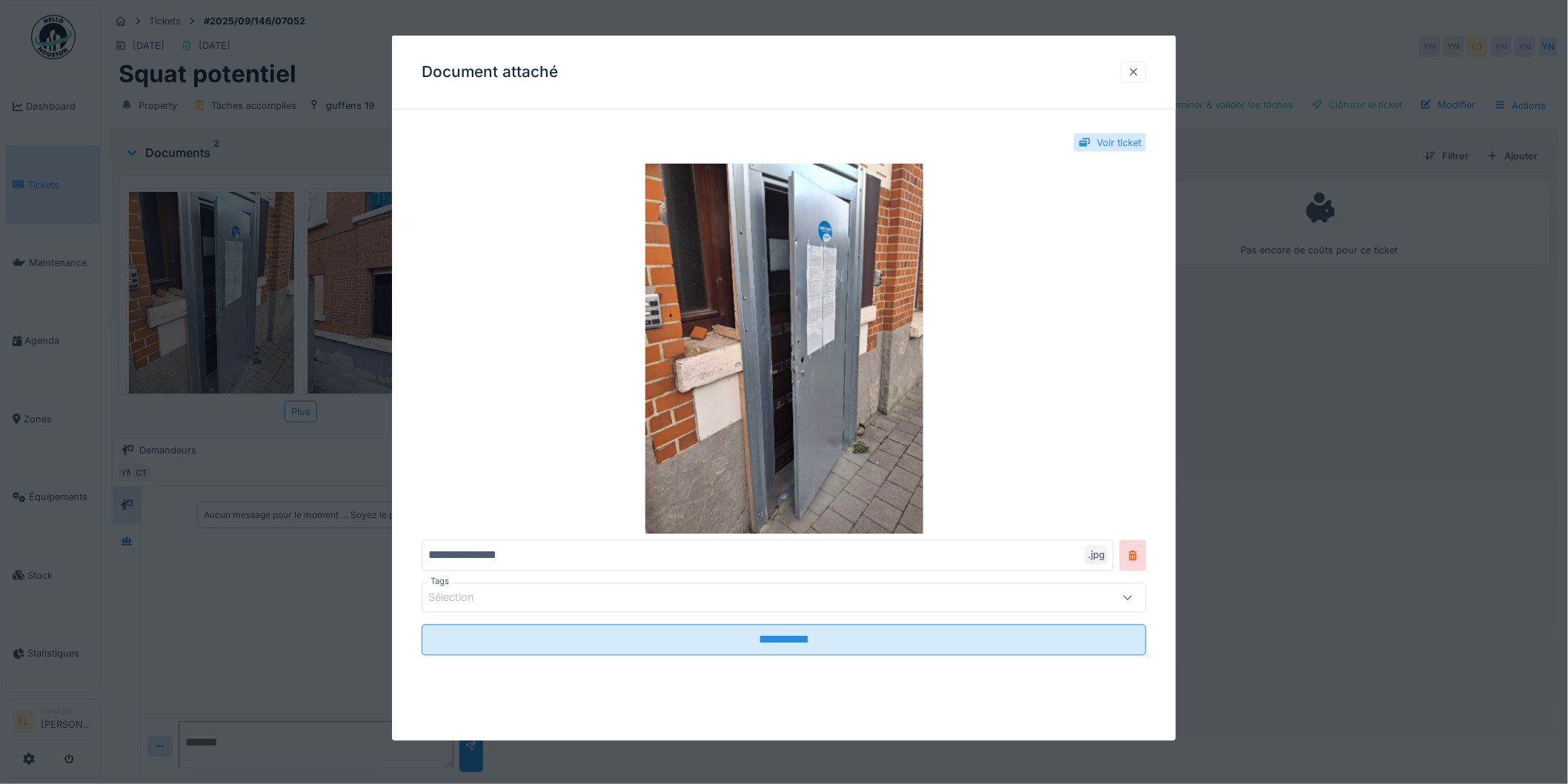
click at [1140, 65] on div at bounding box center [1134, 72] width 12 height 14
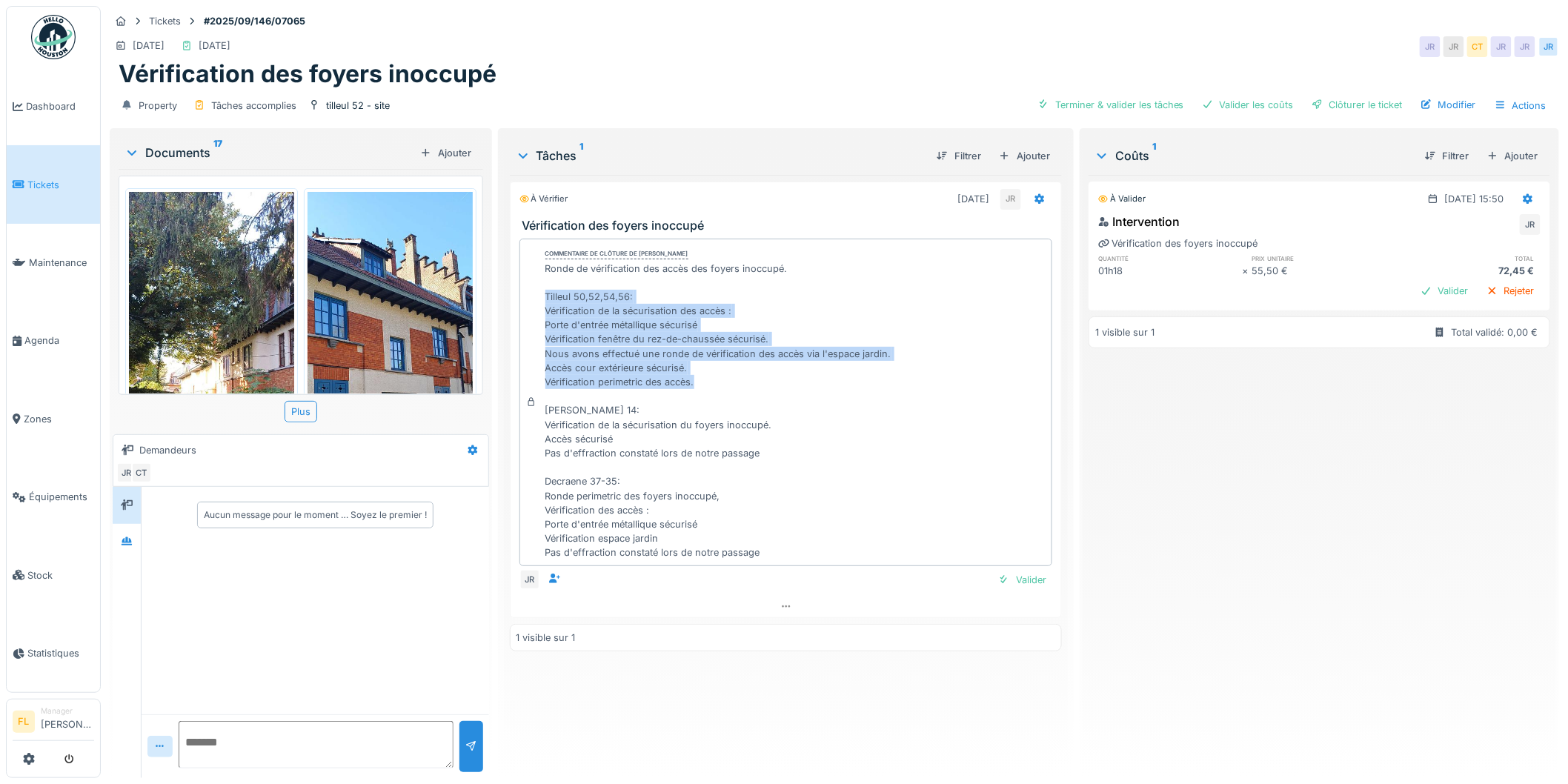
drag, startPoint x: 544, startPoint y: 292, endPoint x: 763, endPoint y: 384, distance: 237.5
click at [763, 384] on div "Ronde de vérification des accès des foyers inoccupé. Tilleul 50,52,54,56: Vérif…" at bounding box center [718, 411] width 346 height 299
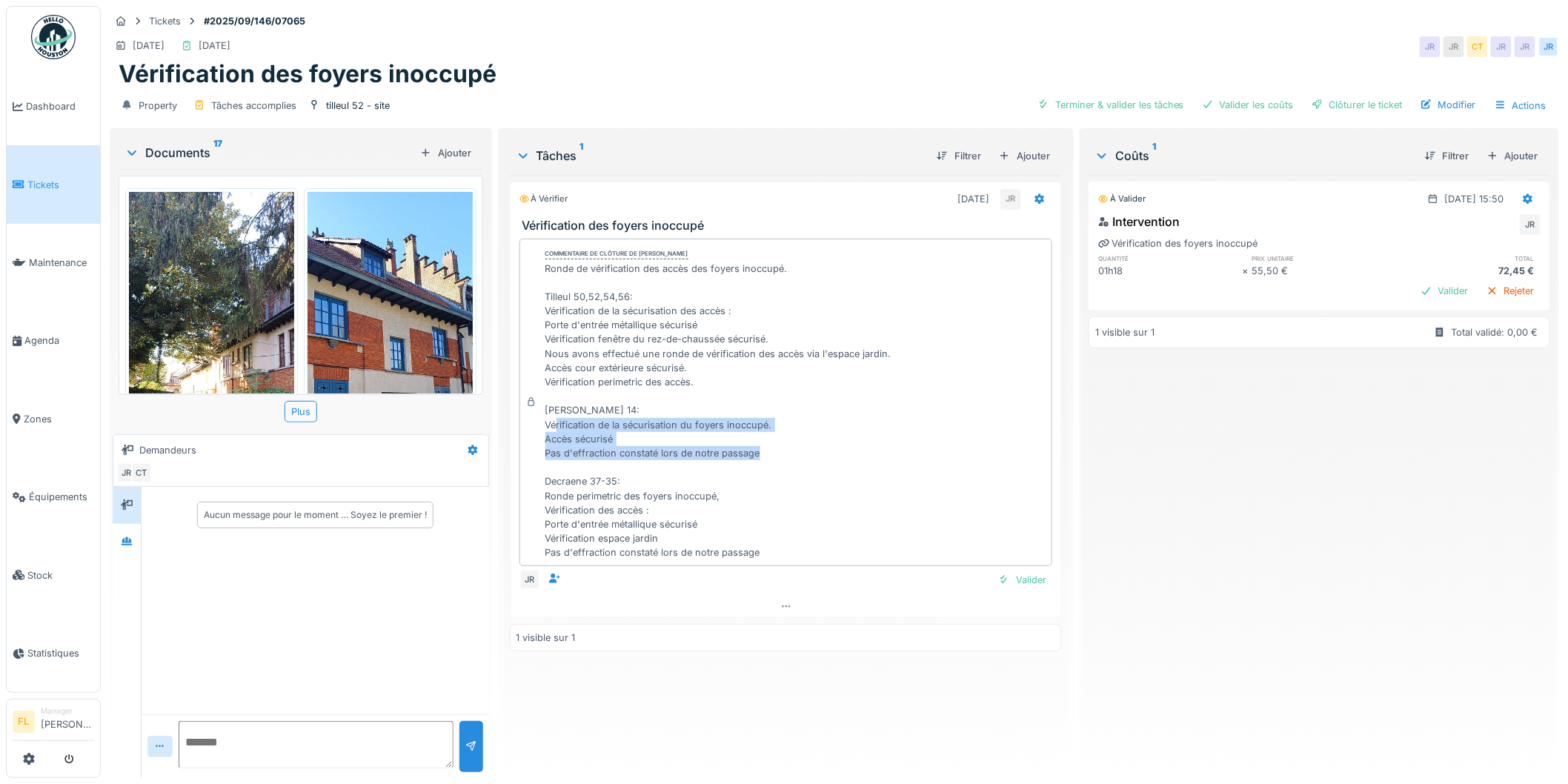
drag, startPoint x: 546, startPoint y: 429, endPoint x: 813, endPoint y: 455, distance: 268.3
click at [813, 455] on div "Ronde de vérification des accès des foyers inoccupé. Tilleul 50,52,54,56: Vérif…" at bounding box center [718, 411] width 346 height 299
drag, startPoint x: 541, startPoint y: 470, endPoint x: 780, endPoint y: 545, distance: 250.5
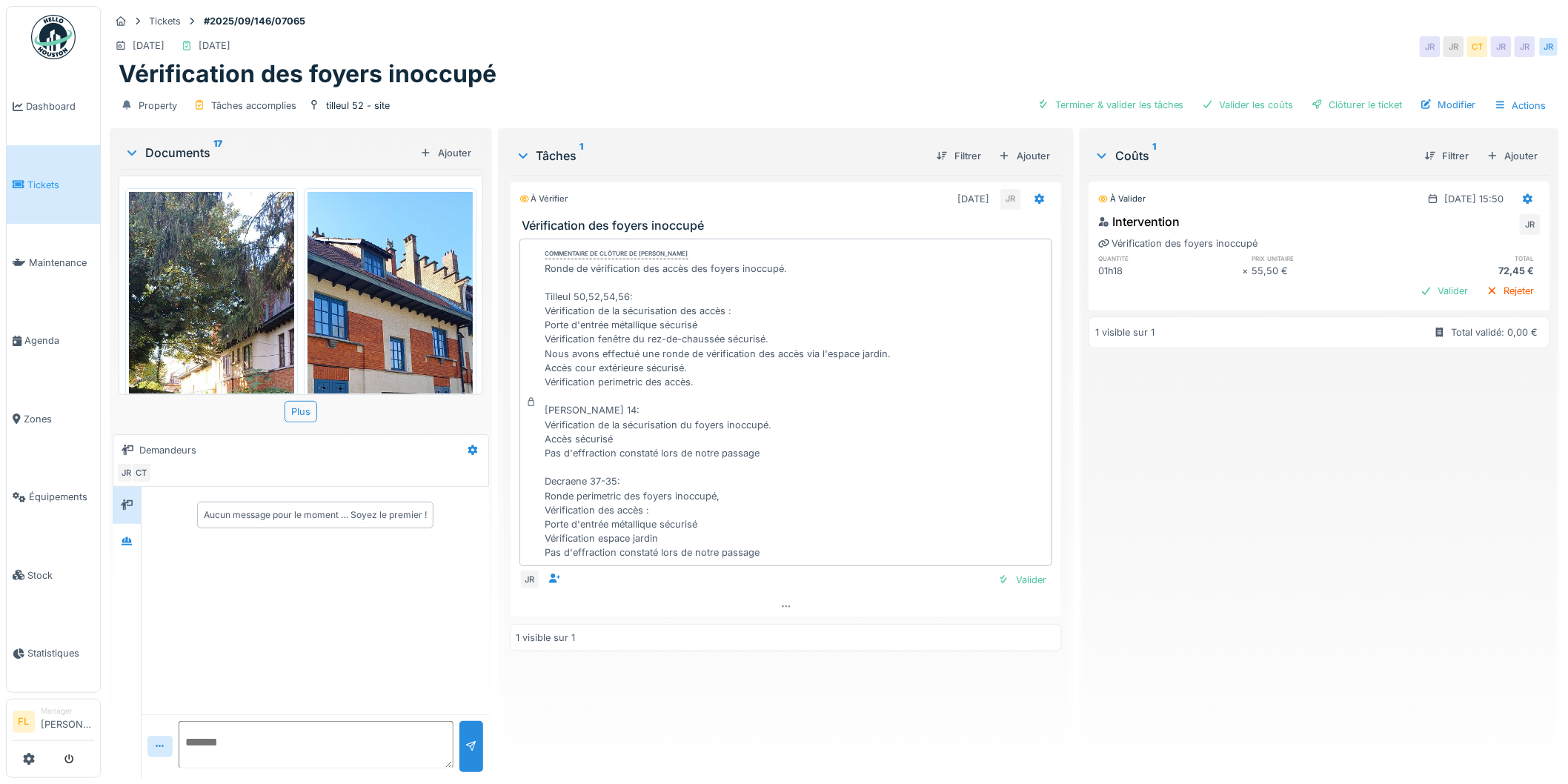
click at [780, 545] on div "Commentaire de clôture de [PERSON_NAME] Ronde de vérification des accès des foy…" at bounding box center [785, 403] width 533 height 328
drag, startPoint x: 780, startPoint y: 537, endPoint x: 765, endPoint y: 524, distance: 19.8
click at [780, 536] on div "Ronde de vérification des accès des foyers inoccupé. Tilleul 50,52,54,56: Vérif…" at bounding box center [718, 411] width 346 height 299
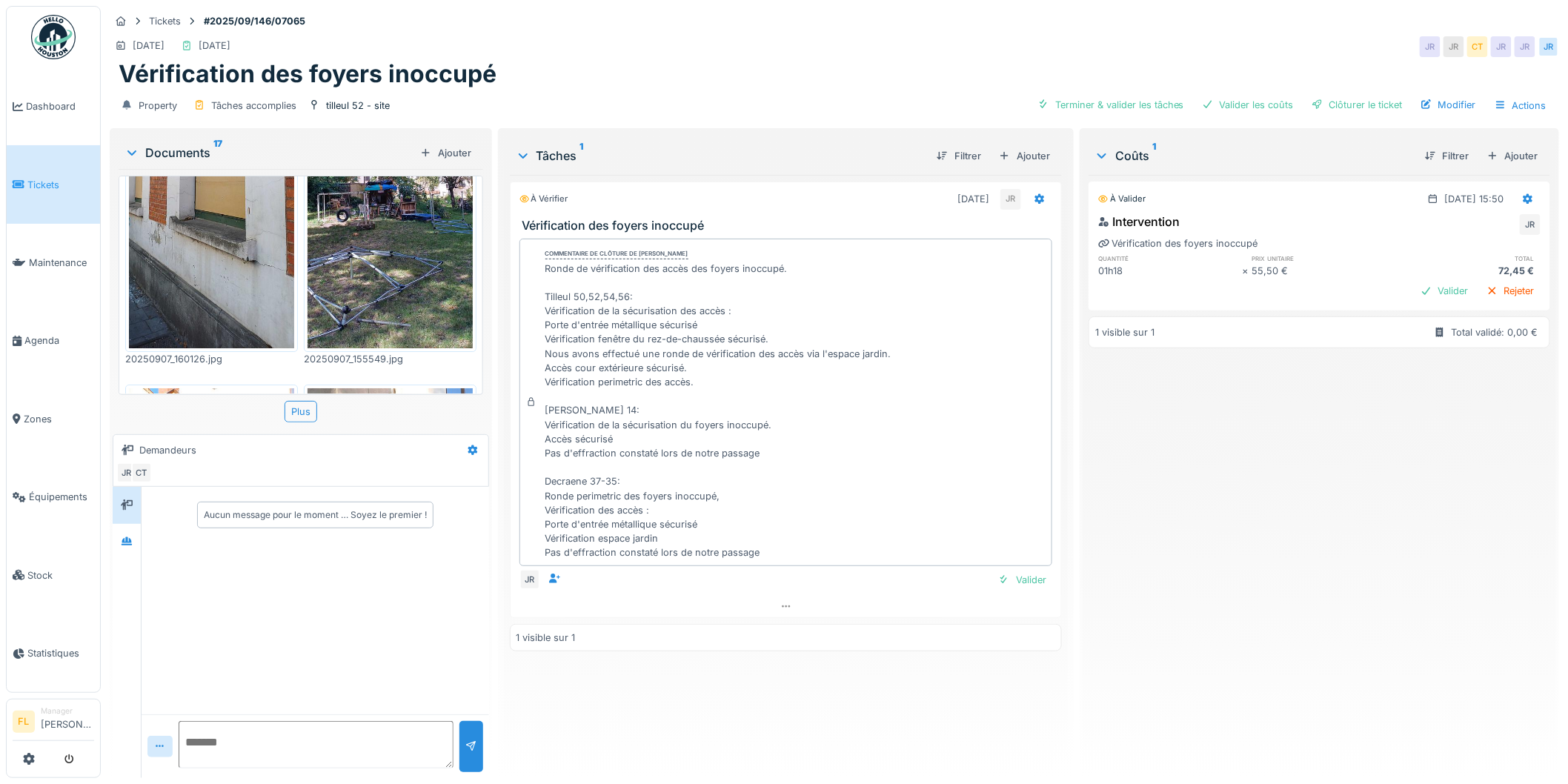
scroll to position [2388, 0]
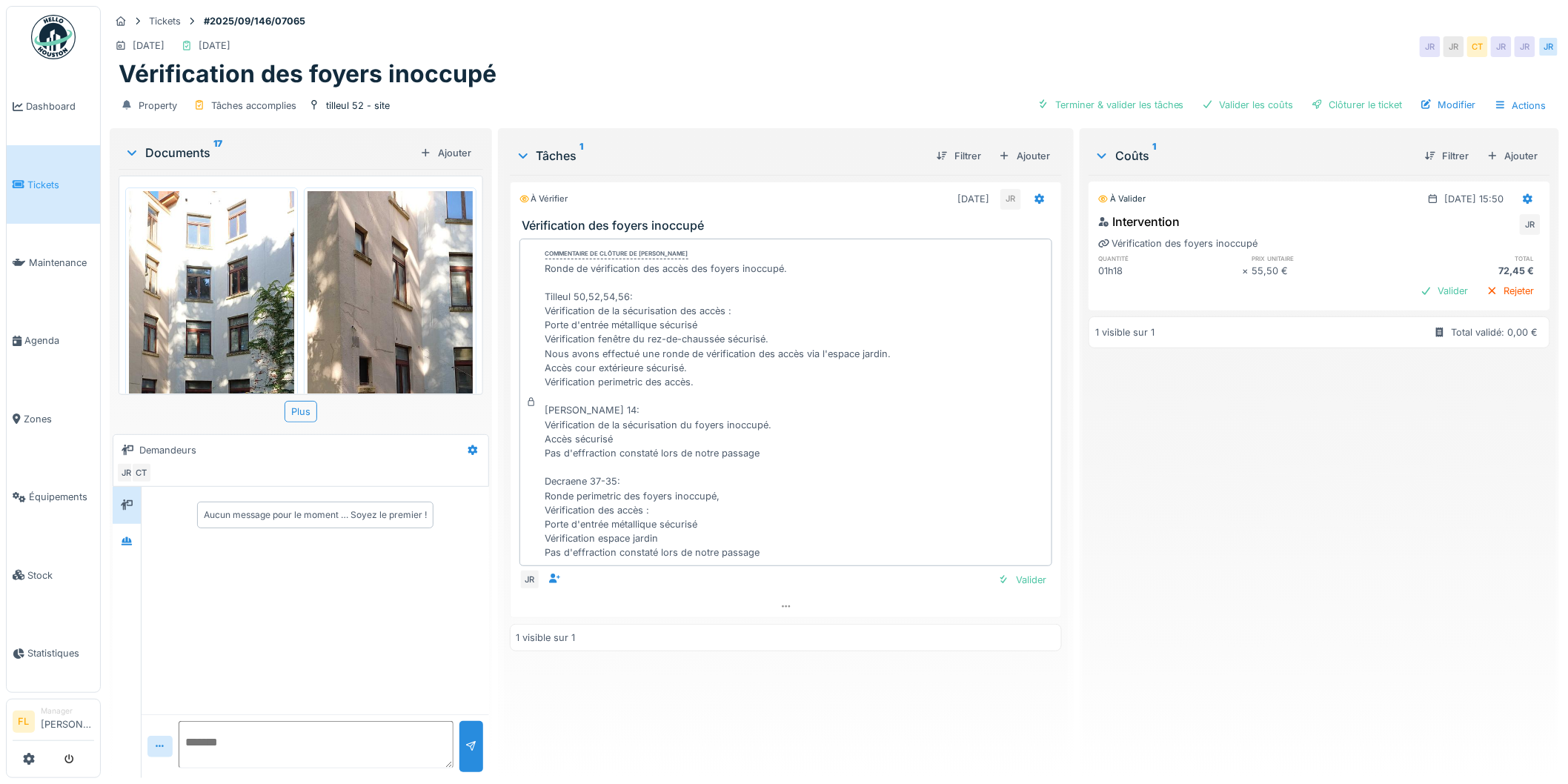
drag, startPoint x: 122, startPoint y: 326, endPoint x: 143, endPoint y: 325, distance: 21.0
click at [129, 326] on div "20250907_165706.jpg 20250907_165620.jpg 20250907_165652.jpg 20250907_162851.jpg…" at bounding box center [301, 286] width 365 height 220
click at [162, 320] on img at bounding box center [211, 371] width 165 height 359
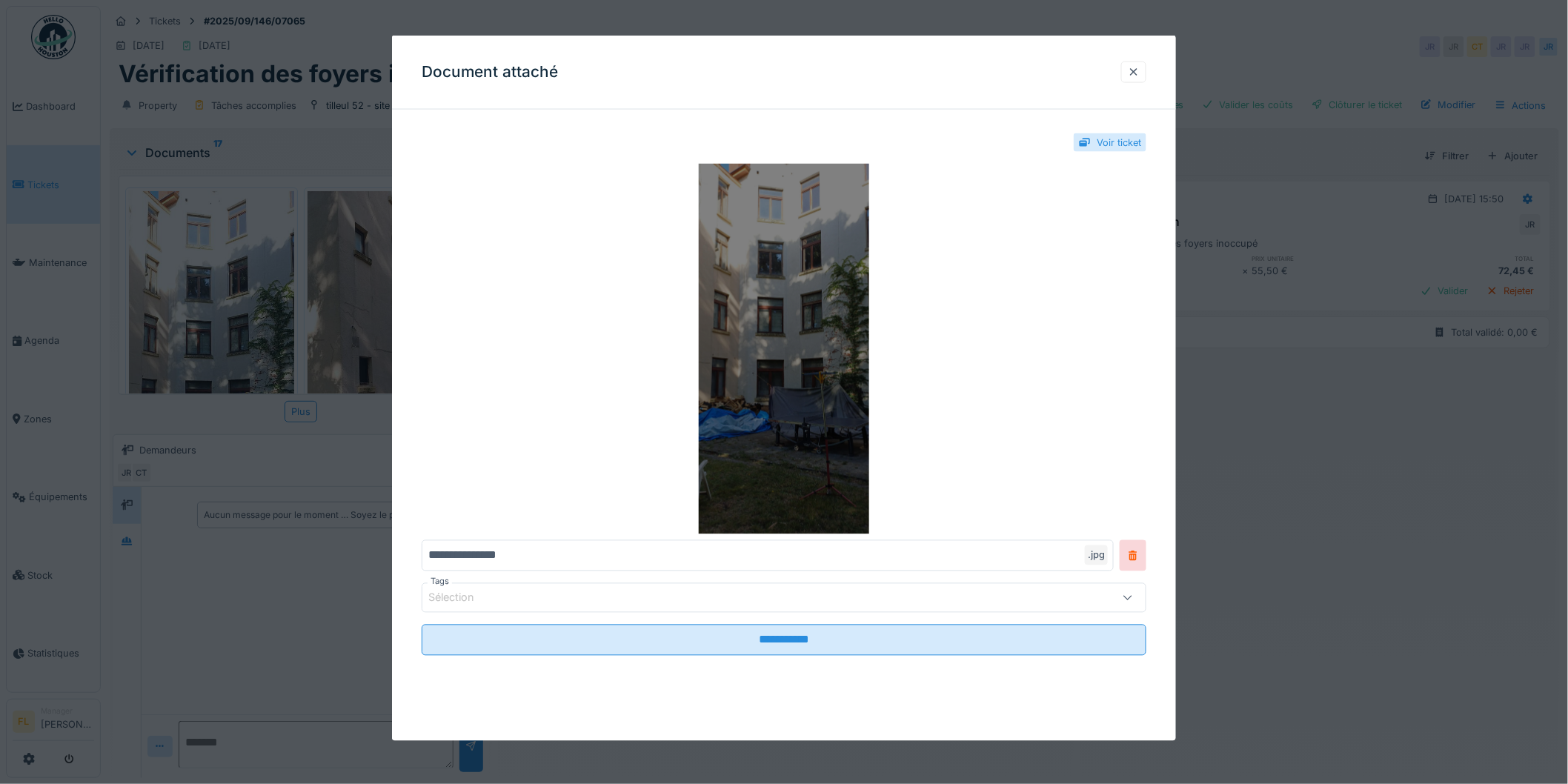
click at [742, 435] on img at bounding box center [784, 349] width 725 height 371
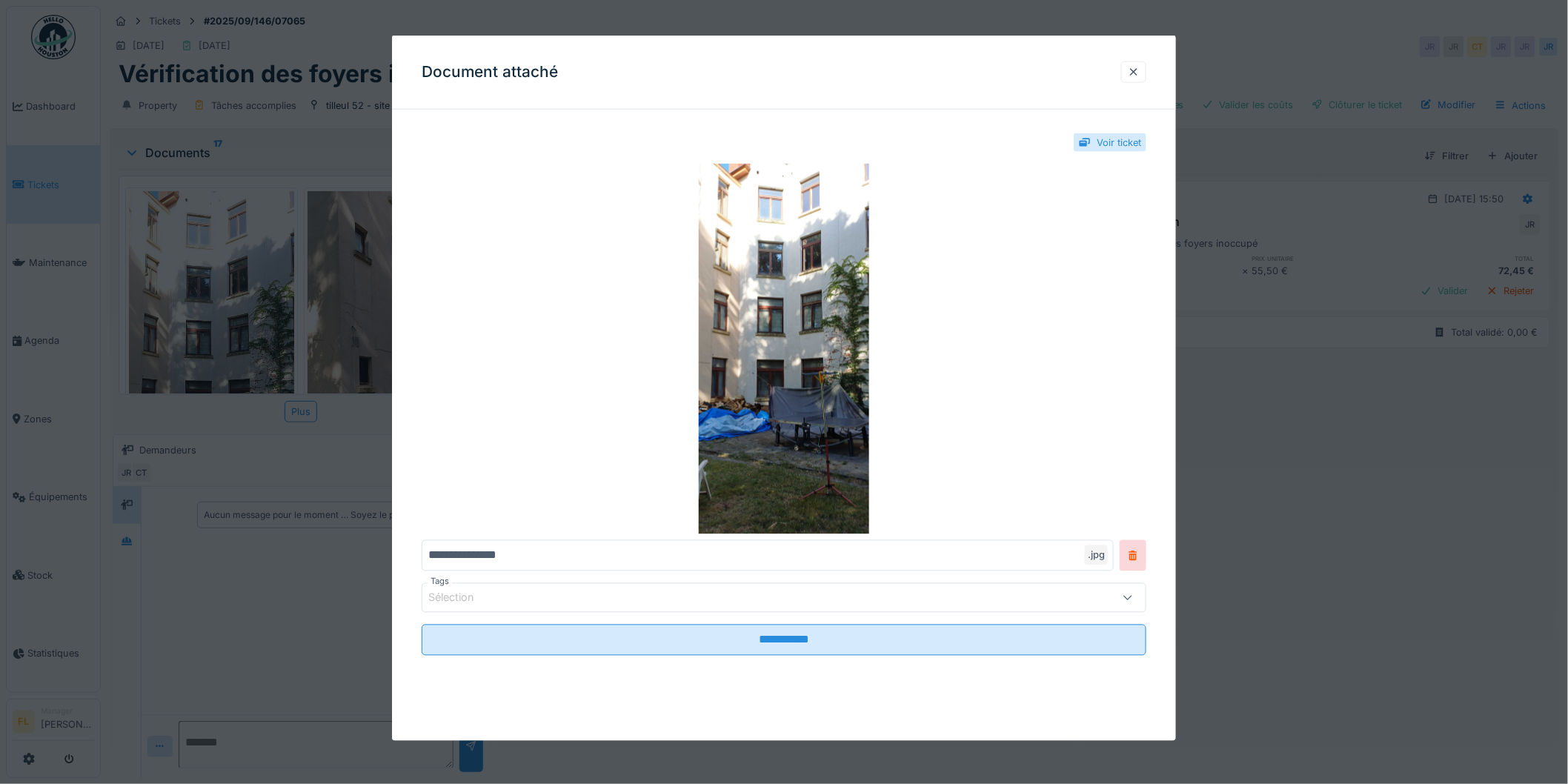
click at [1136, 67] on div at bounding box center [1134, 72] width 12 height 14
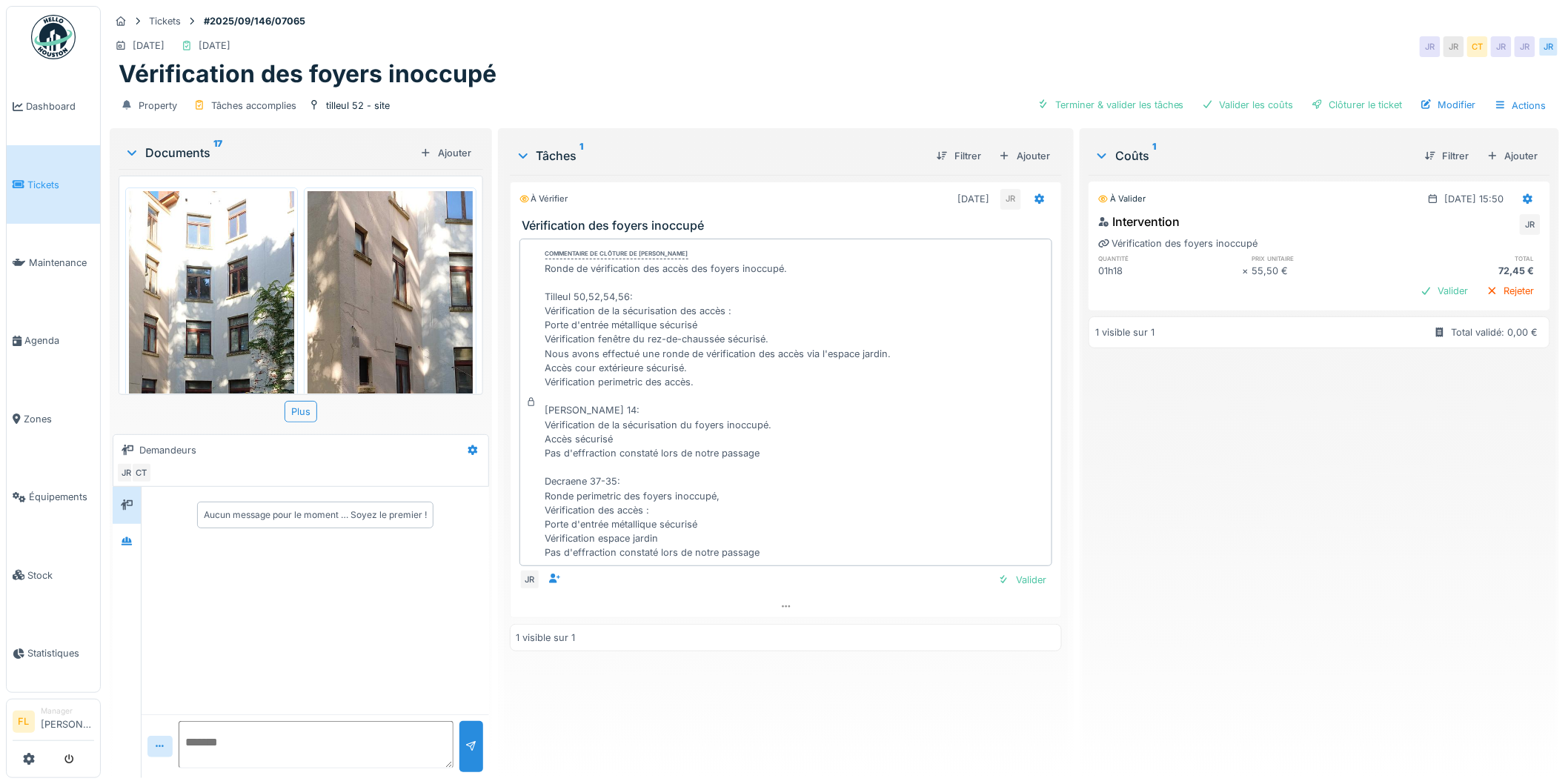
click at [346, 302] on img at bounding box center [390, 371] width 165 height 359
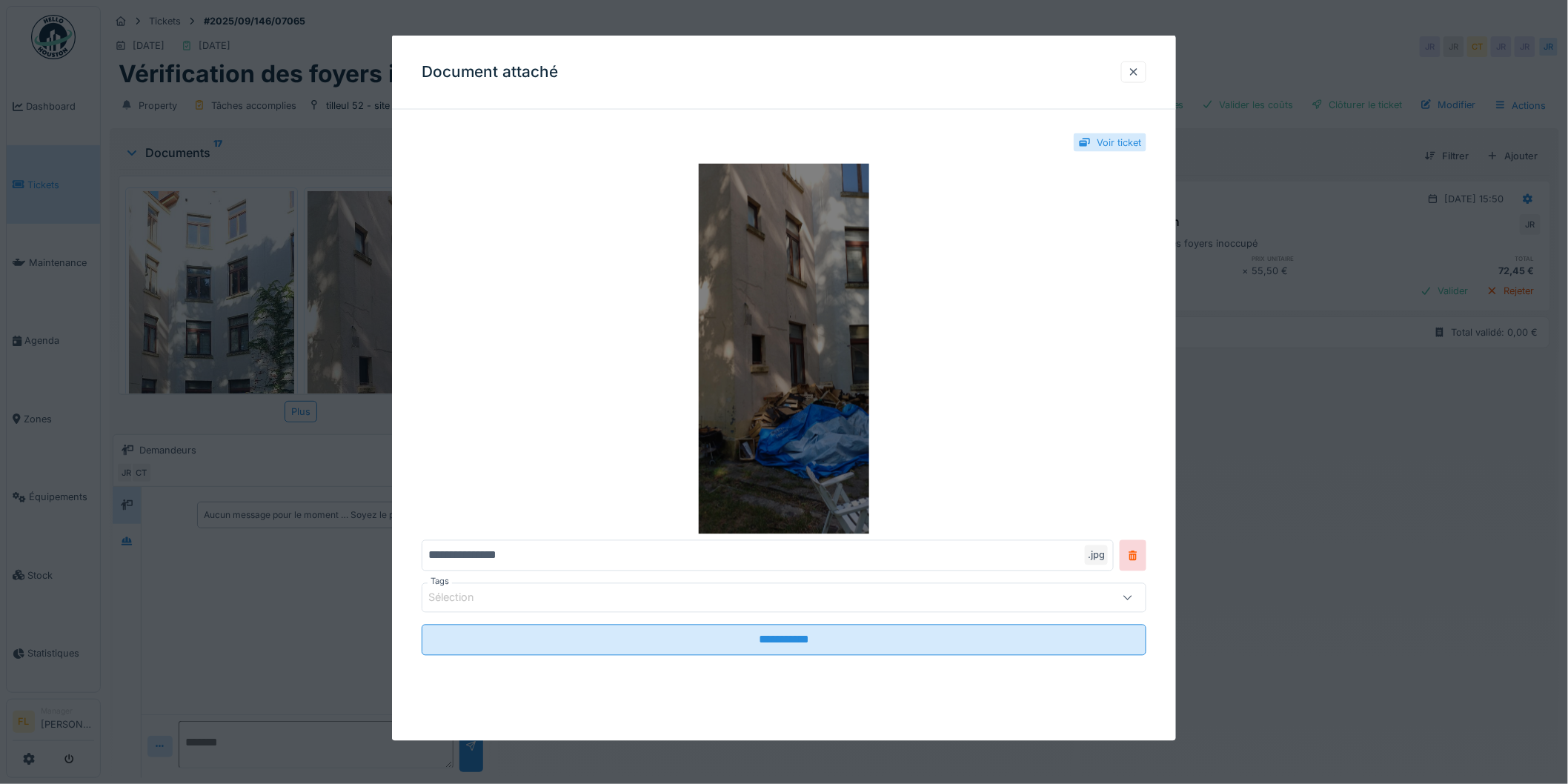
click at [774, 366] on img at bounding box center [784, 349] width 725 height 371
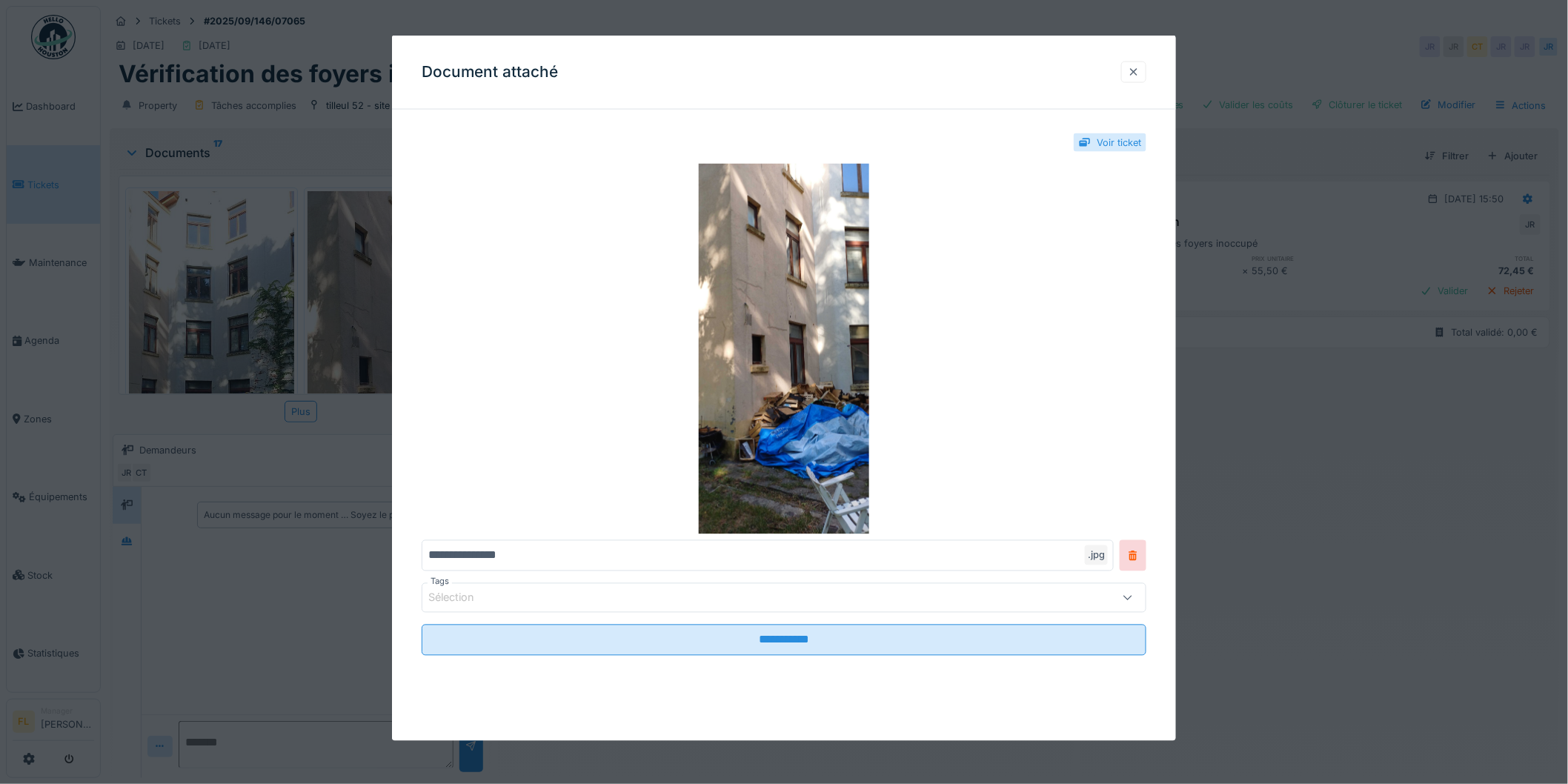
click at [1140, 70] on div at bounding box center [1134, 72] width 12 height 14
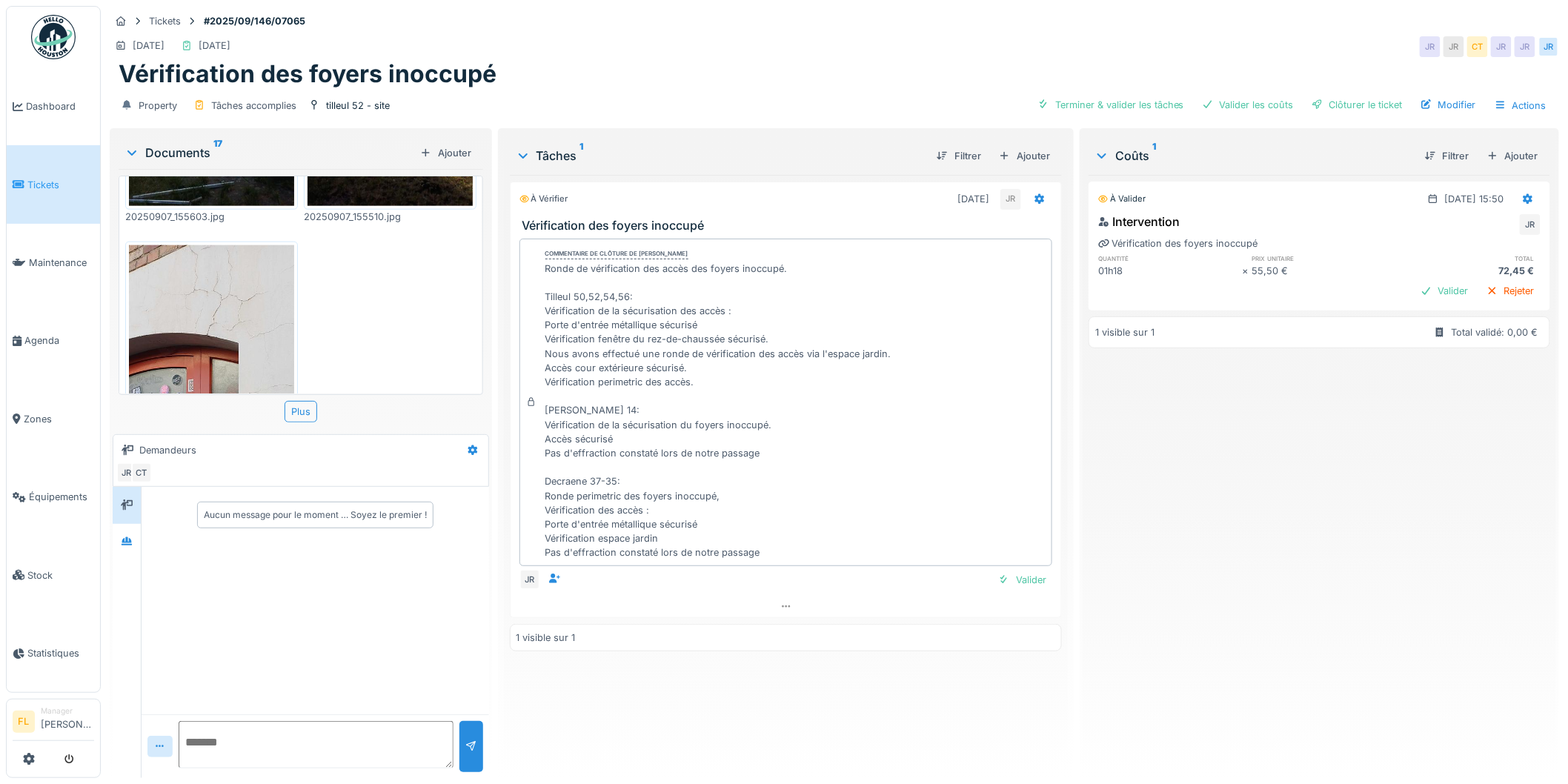
scroll to position [3214, 0]
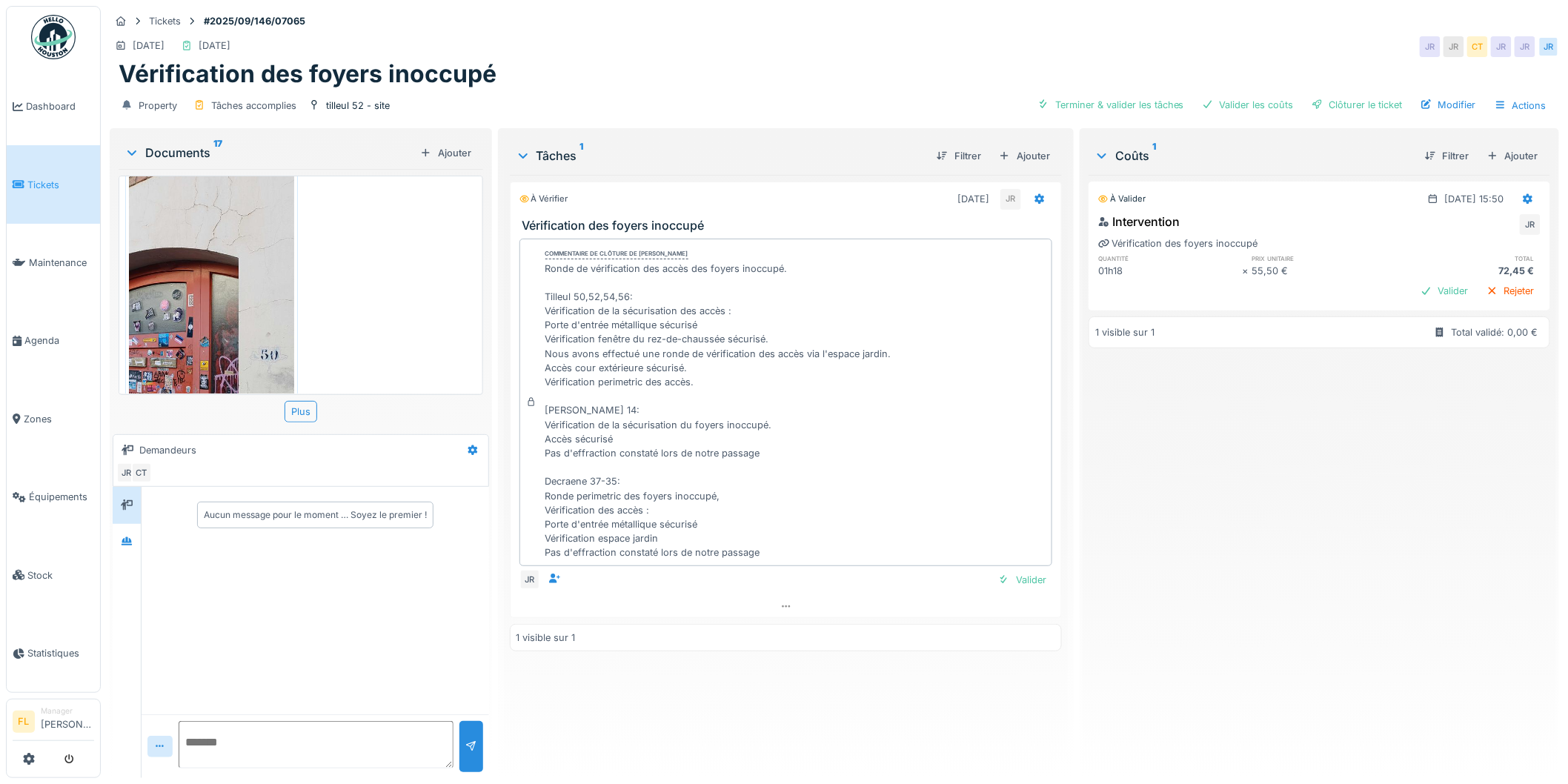
click at [1202, 564] on div "À valider [DATE] 15:50 Intervention JR Vérification des foyers inoccupé quantit…" at bounding box center [1320, 470] width 461 height 591
